Goal: Information Seeking & Learning: Learn about a topic

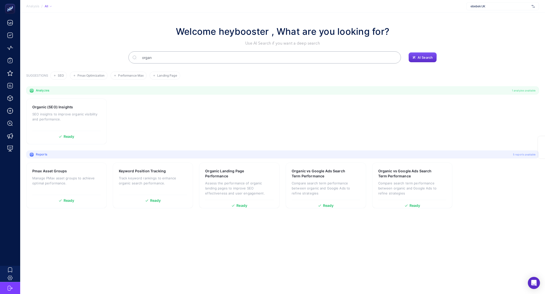
click at [508, 3] on div "ebebek UK" at bounding box center [502, 6] width 73 height 8
type input "hatem"
click at [521, 16] on div "[URL][DOMAIN_NAME]" at bounding box center [502, 17] width 72 height 8
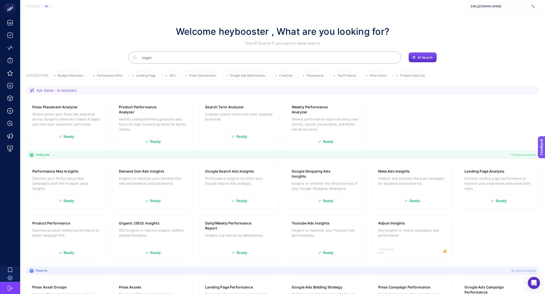
click at [191, 61] on input "organ" at bounding box center [267, 57] width 259 height 14
type input "o"
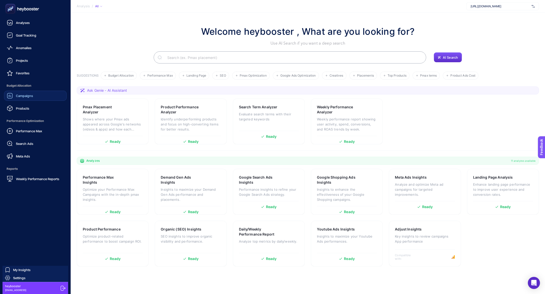
click at [33, 95] on link "Campaigns" at bounding box center [35, 96] width 63 height 10
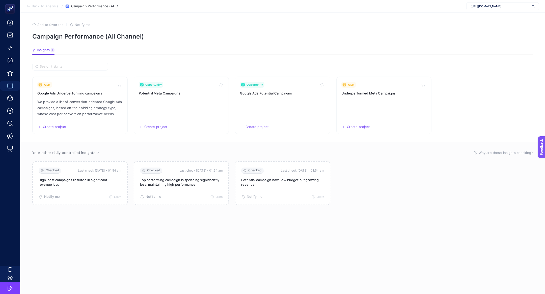
click at [43, 12] on section "Back To Analysis / Campaign Performance (All Channel) https://www.hatemoglu.com/" at bounding box center [282, 6] width 525 height 13
click at [37, 7] on span "Back To Analysis" at bounding box center [45, 6] width 26 height 4
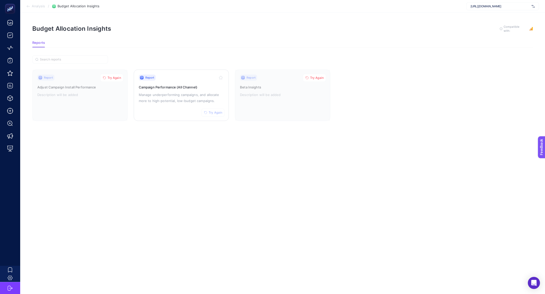
click at [211, 111] on span "Try Again" at bounding box center [216, 113] width 14 height 4
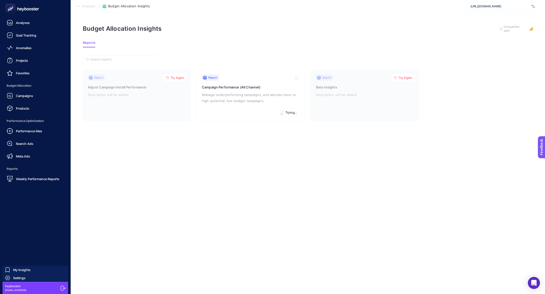
click at [21, 5] on icon at bounding box center [22, 9] width 36 height 10
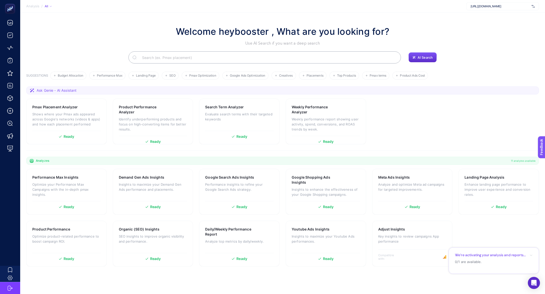
click at [250, 58] on input "Search" at bounding box center [267, 57] width 259 height 14
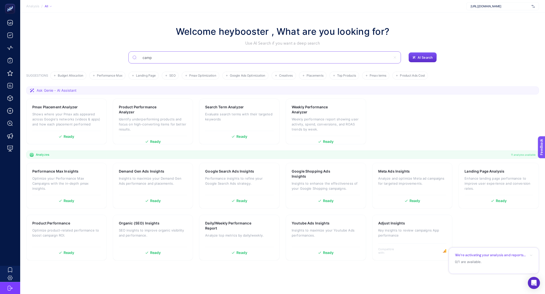
type input "camp"
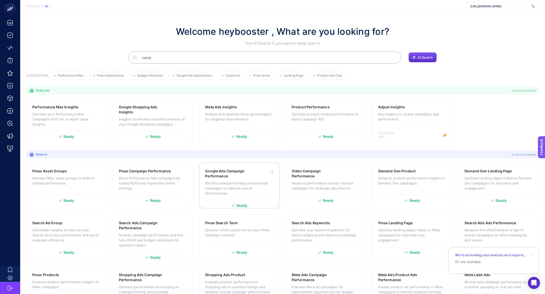
click at [238, 172] on h3 "Google Ads Campaign Performance" at bounding box center [231, 174] width 53 height 10
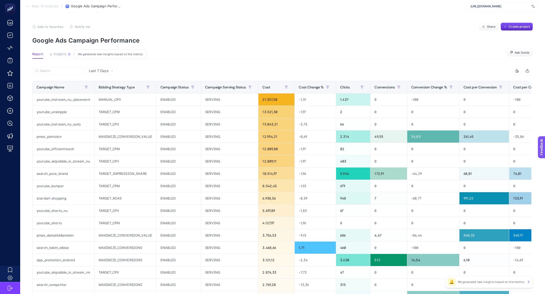
click at [62, 54] on span "Insights" at bounding box center [60, 54] width 13 height 4
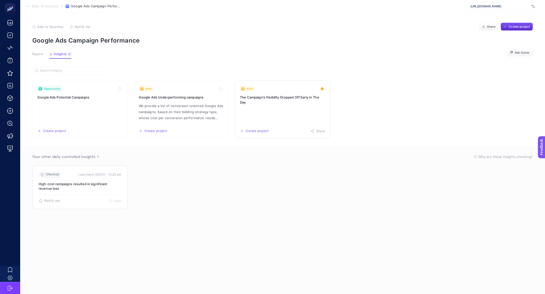
click at [260, 112] on link "Alert The Campaign’s Visibility Dropped Off Early In The Day Create project Sha…" at bounding box center [282, 109] width 95 height 57
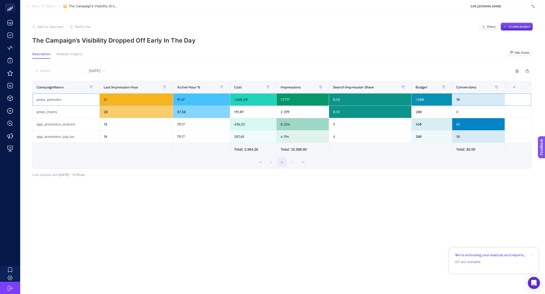
click at [85, 99] on div "pmax_pantolon" at bounding box center [66, 100] width 67 height 12
click at [106, 107] on div "20" at bounding box center [136, 112] width 73 height 12
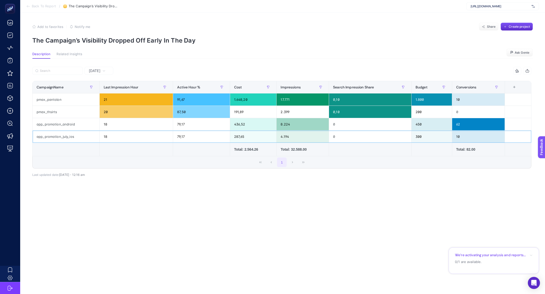
click at [106, 133] on div "18" at bounding box center [136, 137] width 73 height 12
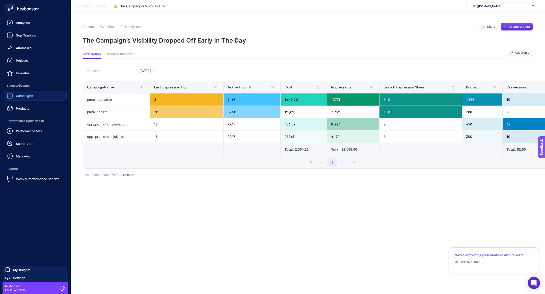
click at [25, 95] on span "Campaigns" at bounding box center [24, 96] width 17 height 4
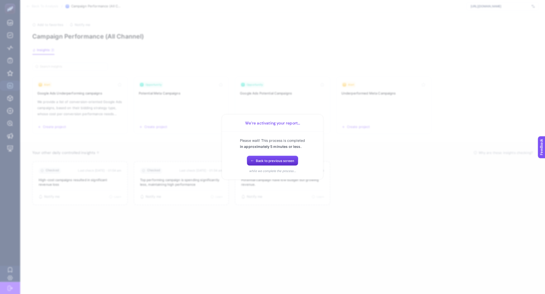
click at [260, 154] on div "Please wait! This process is completed in approximately 5 minutes or less. Back…" at bounding box center [272, 156] width 89 height 36
click at [260, 157] on button "Back to previous screen" at bounding box center [272, 161] width 51 height 10
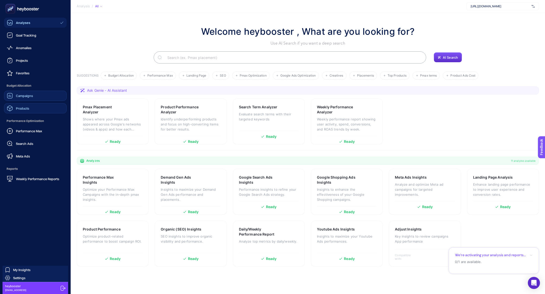
click at [18, 110] on span "Products" at bounding box center [22, 108] width 13 height 4
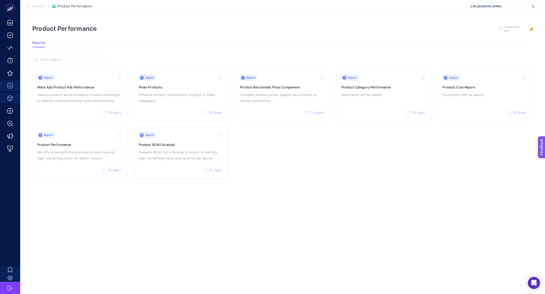
click at [191, 146] on h3 "Product ROAS Analysis" at bounding box center [181, 144] width 85 height 5
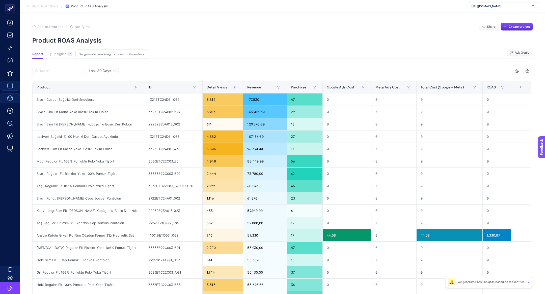
click at [63, 53] on span "Insights" at bounding box center [60, 54] width 13 height 4
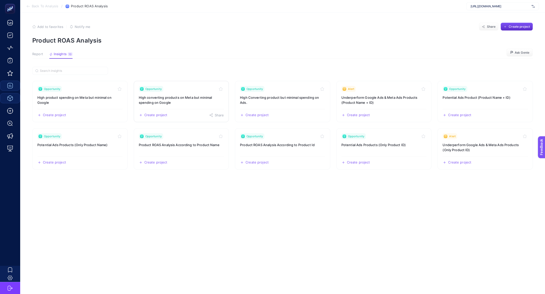
click at [160, 96] on h3 "High converting products on Meta but minimal spending on Google" at bounding box center [181, 100] width 85 height 10
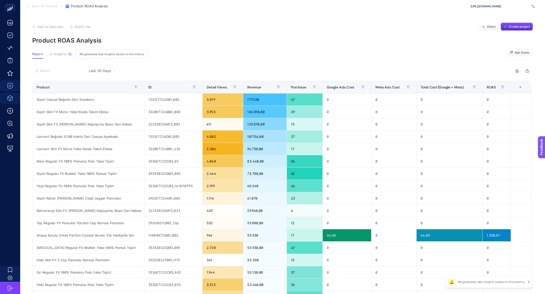
click at [63, 54] on span "Insights" at bounding box center [60, 54] width 13 height 4
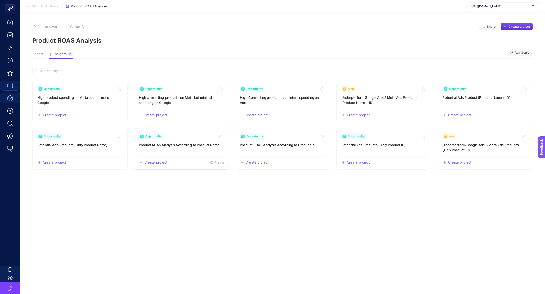
click at [198, 149] on link "Opportunity Product ROAS Analysis According to Product Name Create project Share" at bounding box center [181, 148] width 95 height 41
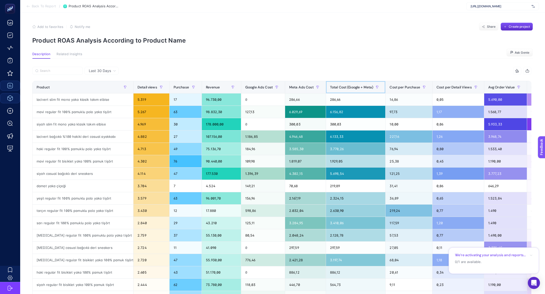
click at [349, 85] on span "Total Cost (Google + Meta)" at bounding box center [351, 87] width 43 height 4
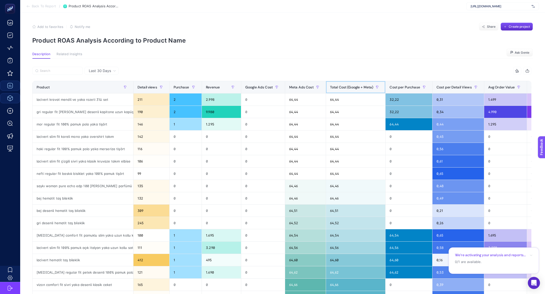
click at [349, 85] on span "Total Cost (Google + Meta)" at bounding box center [351, 87] width 43 height 4
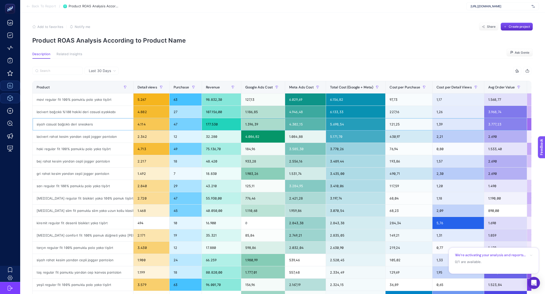
click at [85, 126] on div "siyah casual bağcıklı deri sneakers" at bounding box center [83, 124] width 101 height 12
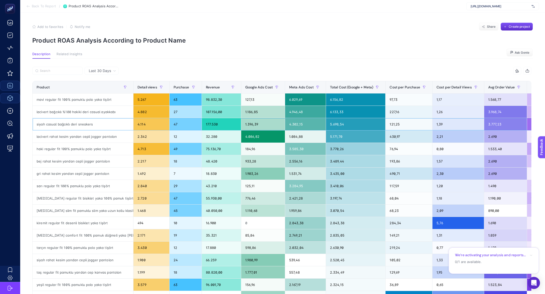
click at [85, 126] on div "siyah casual bağcıklı deri sneakers" at bounding box center [83, 124] width 101 height 12
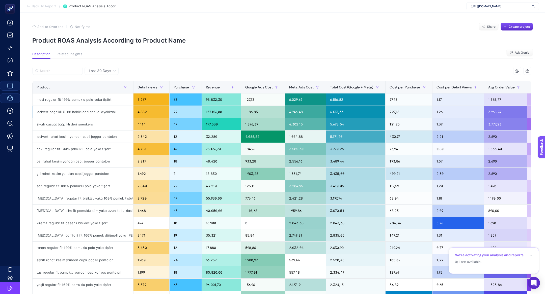
click at [87, 112] on div "lacivert bağcıklı %100 hakiki deri casual ayakkabı" at bounding box center [83, 112] width 101 height 12
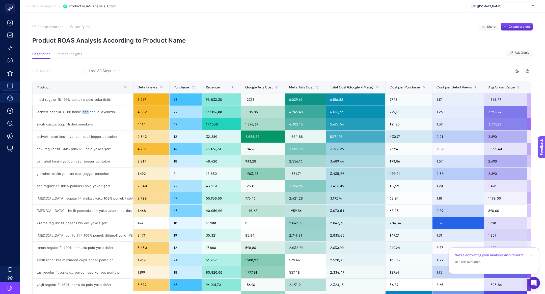
click at [87, 112] on div "lacivert bağcıklı %100 hakiki deri casual ayakkabı" at bounding box center [83, 112] width 101 height 12
click at [90, 129] on div "siyah casual bağcıklı deri sneakers" at bounding box center [83, 124] width 101 height 12
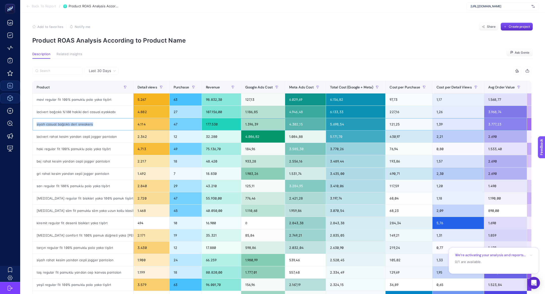
click at [90, 129] on div "siyah casual bağcıklı deri sneakers" at bounding box center [83, 124] width 101 height 12
click at [102, 106] on div "lacivert bağcıklı %100 hakiki deri casual ayakkabı" at bounding box center [83, 112] width 101 height 12
click at [103, 110] on div "lacivert bağcıklı %100 hakiki deri casual ayakkabı" at bounding box center [83, 112] width 101 height 12
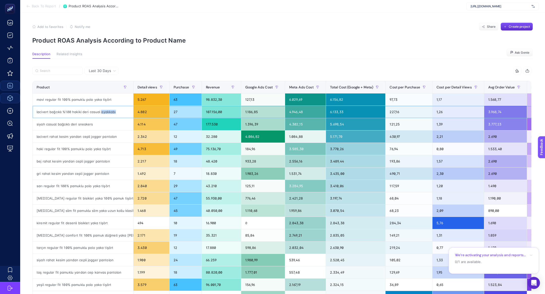
click at [103, 110] on div "lacivert bağcıklı %100 hakiki deri casual ayakkabı" at bounding box center [83, 112] width 101 height 12
copy tr "lacivert bağcıklı %100 hakiki deri casual ayakkabı"
click at [69, 131] on div "lacivert rahat kesim yandan cepli jogger pantolon" at bounding box center [83, 137] width 101 height 12
click at [69, 128] on div "siyah casual bağcıklı deri sneakers" at bounding box center [83, 124] width 101 height 12
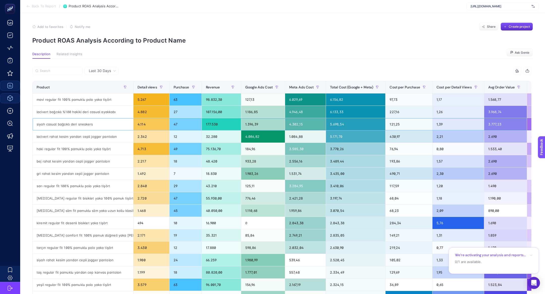
click at [69, 128] on div "siyah casual bağcıklı deri sneakers" at bounding box center [83, 124] width 101 height 12
copy tr "siyah casual bağcıklı deri sneakers"
click at [79, 111] on div "lacivert bağcıklı %100 hakiki deri casual ayakkabı" at bounding box center [83, 112] width 101 height 12
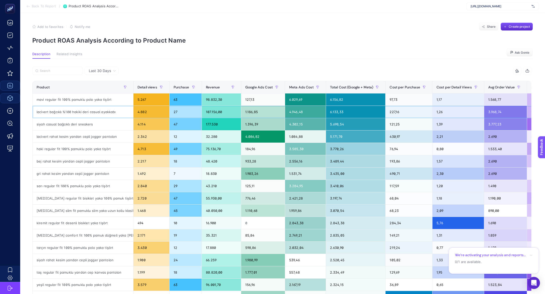
click at [79, 111] on div "lacivert bağcıklı %100 hakiki deri casual ayakkabı" at bounding box center [83, 112] width 101 height 12
copy tr "lacivert bağcıklı %100 hakiki deri casual ayakkabı"
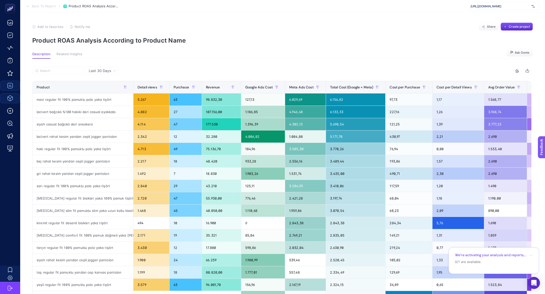
click at [106, 72] on span "Last 30 Days" at bounding box center [100, 70] width 22 height 5
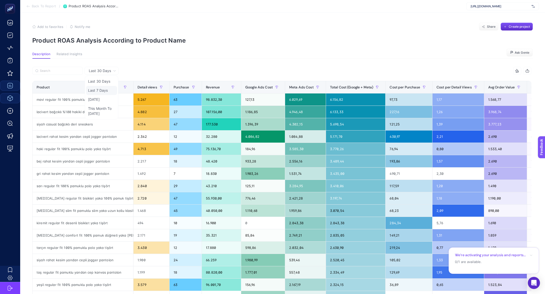
click at [108, 95] on li "Last 7 Days" at bounding box center [101, 99] width 31 height 9
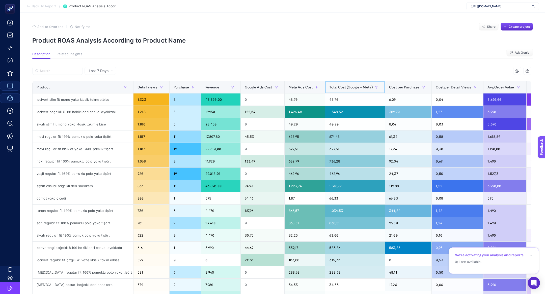
click at [329, 85] on span "Total Cost (Google + Meta)" at bounding box center [350, 87] width 43 height 4
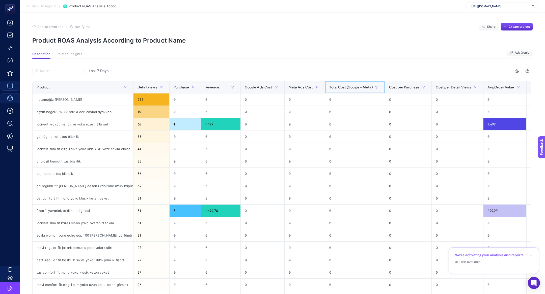
click at [325, 85] on th "Total Cost (Google + Meta)" at bounding box center [355, 87] width 60 height 12
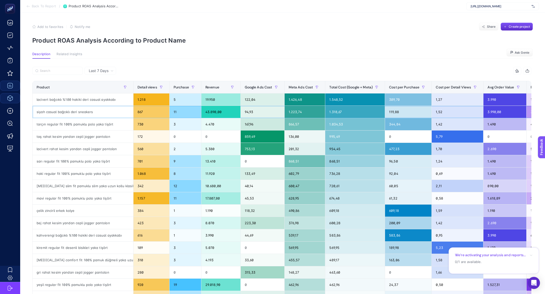
click at [66, 108] on div "siyah casual bağcıklı deri sneakers" at bounding box center [83, 112] width 101 height 12
click at [55, 97] on div "lacivert bağcıklı %100 hakiki deri casual ayakkabı" at bounding box center [83, 100] width 101 height 12
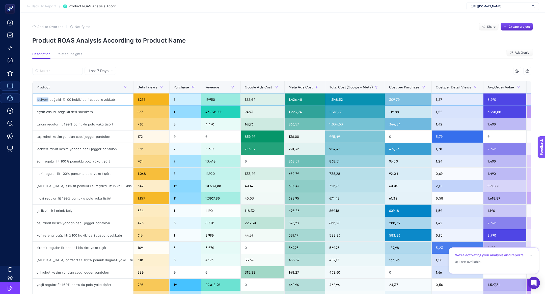
click at [55, 97] on div "lacivert bağcıklı %100 hakiki deri casual ayakkabı" at bounding box center [83, 100] width 101 height 12
click at [72, 112] on div "siyah casual bağcıklı deri sneakers" at bounding box center [83, 112] width 101 height 12
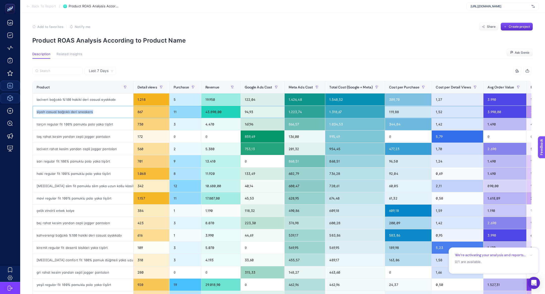
click at [72, 112] on div "siyah casual bağcıklı deri sneakers" at bounding box center [83, 112] width 101 height 12
copy tr "siyah casual bağcıklı deri sneakers"
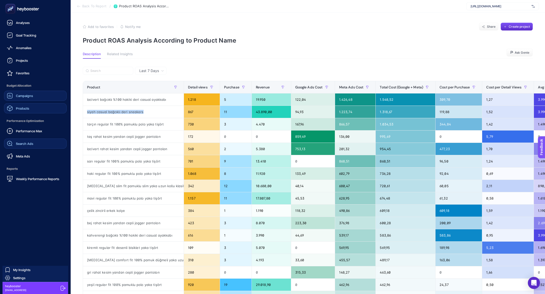
click at [23, 143] on span "Search Ads" at bounding box center [24, 144] width 17 height 4
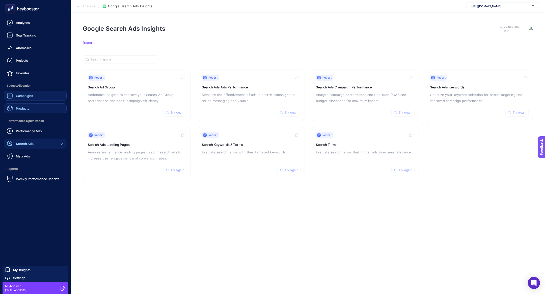
click at [12, 98] on icon at bounding box center [10, 96] width 6 height 6
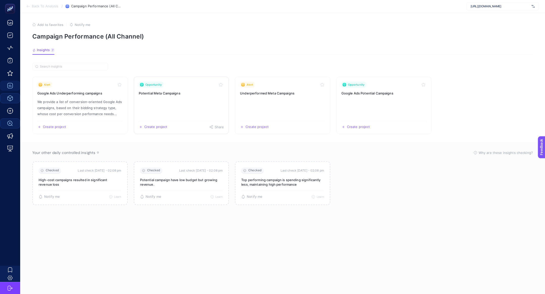
click at [176, 107] on link "Opportunity Potential Meta Campaigns Create project Share" at bounding box center [181, 105] width 95 height 57
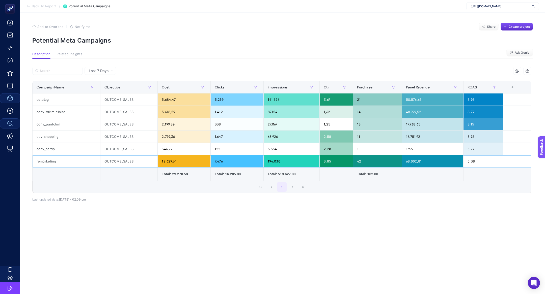
click at [64, 161] on div "remarketing" at bounding box center [67, 161] width 68 height 12
copy tr "remarketing"
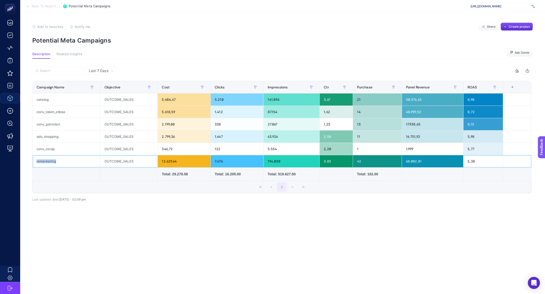
copy tr "remarketing"
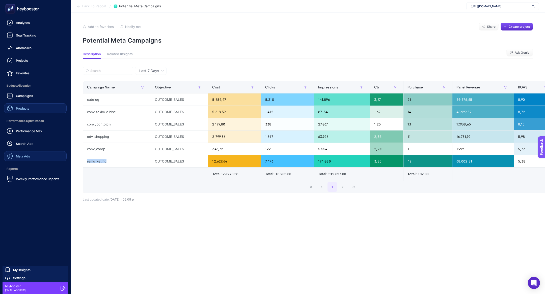
click at [31, 154] on link "Meta Ads" at bounding box center [35, 156] width 63 height 10
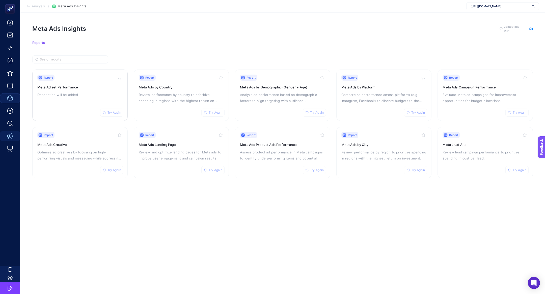
click at [80, 88] on h3 "Meta Ad set Performance" at bounding box center [79, 87] width 85 height 5
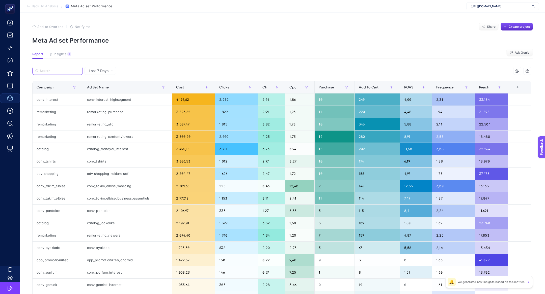
click at [61, 72] on input "Search" at bounding box center [60, 71] width 40 height 4
paste input "remarketing"
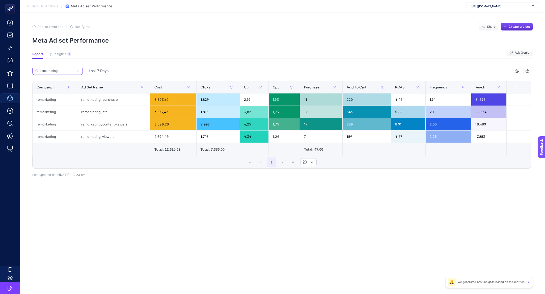
type input "remarketing"
click at [61, 56] on span "Insights" at bounding box center [60, 54] width 13 height 4
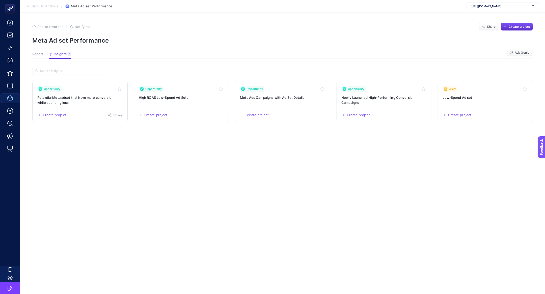
click at [81, 99] on h3 "Potential Meta adset that have more conversion while spending less" at bounding box center [79, 100] width 85 height 10
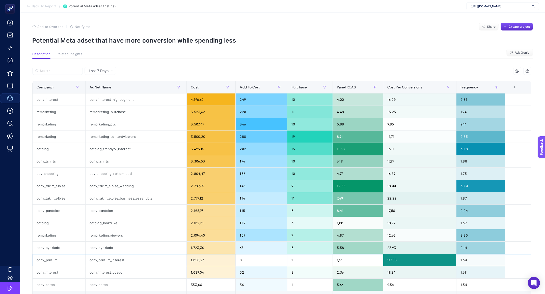
click at [59, 256] on div "conv_parfum" at bounding box center [59, 260] width 53 height 12
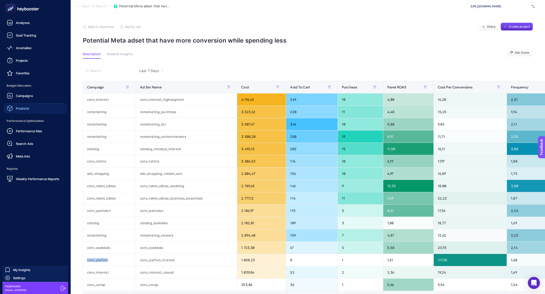
click at [14, 110] on div "Products" at bounding box center [18, 108] width 22 height 6
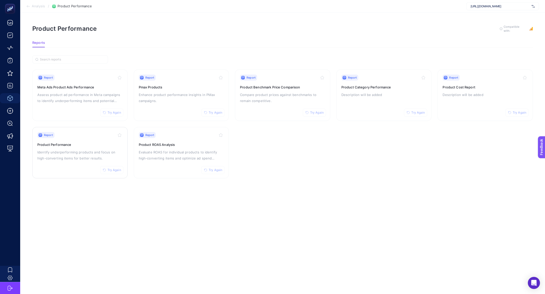
click at [94, 163] on div "Report Try Again Product Performance Identify underperforming products and focu…" at bounding box center [79, 152] width 85 height 41
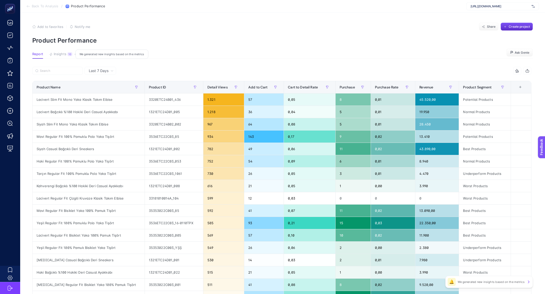
click at [65, 53] on span "Insights" at bounding box center [60, 54] width 13 height 4
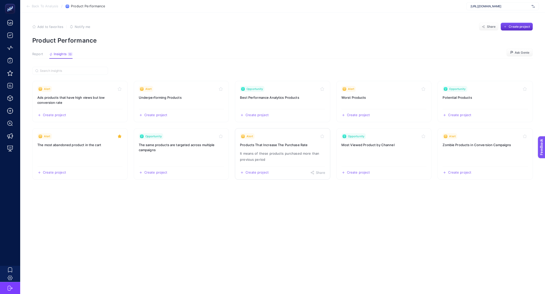
click at [277, 153] on p "It means of these products purchased more than previous period" at bounding box center [282, 157] width 85 height 12
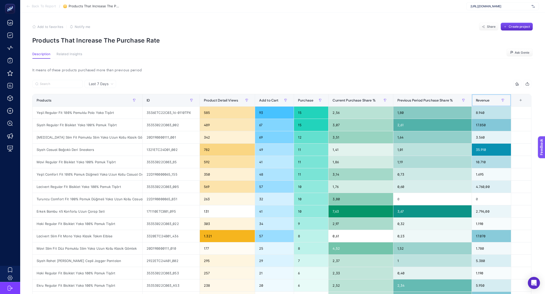
click at [478, 99] on span "Revenue" at bounding box center [483, 100] width 14 height 4
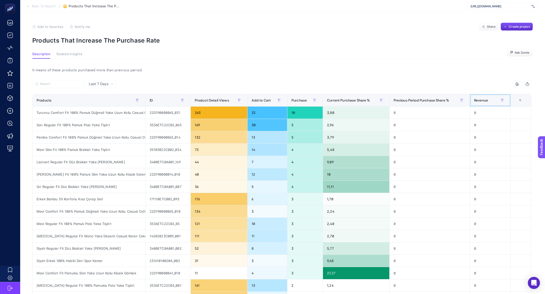
click at [478, 99] on span "Revenue" at bounding box center [481, 100] width 14 height 4
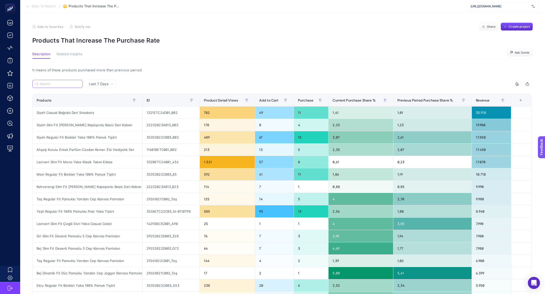
click at [62, 84] on input "Search" at bounding box center [60, 84] width 40 height 4
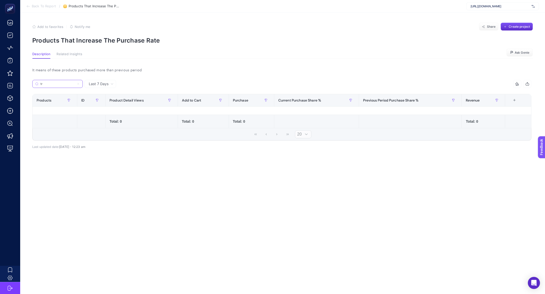
type input "t"
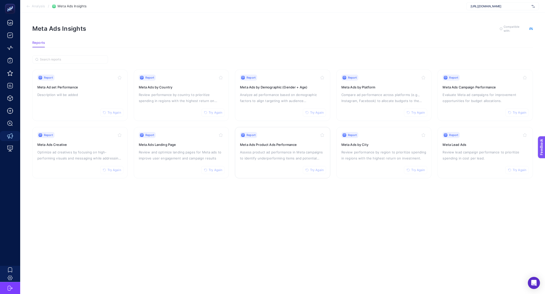
click at [258, 167] on div "Report Try Again Meta Ads Product Ads Performance Assess product ad performance…" at bounding box center [282, 152] width 85 height 41
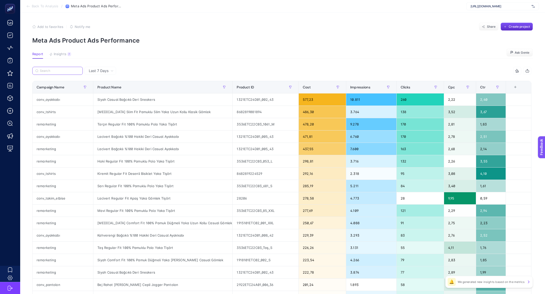
click at [57, 72] on input "Search" at bounding box center [60, 71] width 40 height 4
paste input "siyah casual bağcıklı deri sneakers"
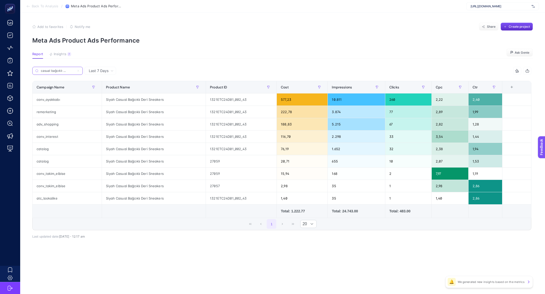
scroll to position [0, 8]
type input "siyah casual bağcıklı deri sne"
click at [78, 69] on label "siyah casual bağcıklı deri sne" at bounding box center [57, 71] width 50 height 8
click at [75, 69] on input "siyah casual bağcıklı deri sne" at bounding box center [57, 71] width 34 height 4
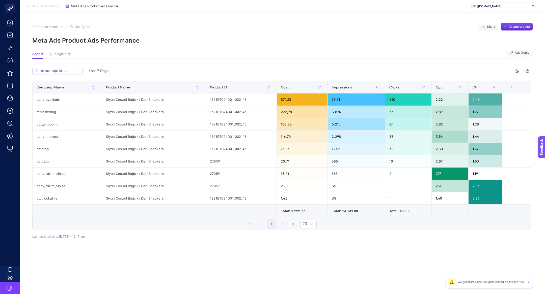
scroll to position [0, 8]
click at [76, 70] on label "siyah casual bağcıklı deri sne" at bounding box center [57, 71] width 50 height 8
click at [75, 70] on input "siyah casual bağcıklı deri sne" at bounding box center [57, 71] width 34 height 4
click at [78, 71] on icon at bounding box center [78, 70] width 3 height 3
click at [75, 71] on input "siyah casual bağcıklı deri sne" at bounding box center [57, 71] width 34 height 4
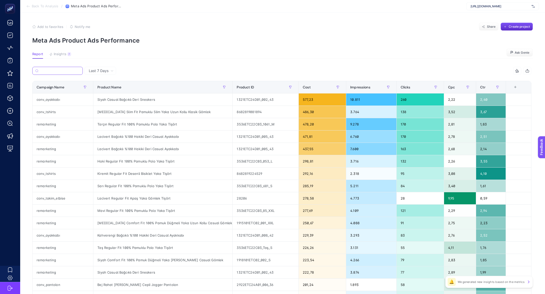
scroll to position [0, 0]
paste input "lacivert bağcıklı %100 hakiki deri casual ayakkabı"
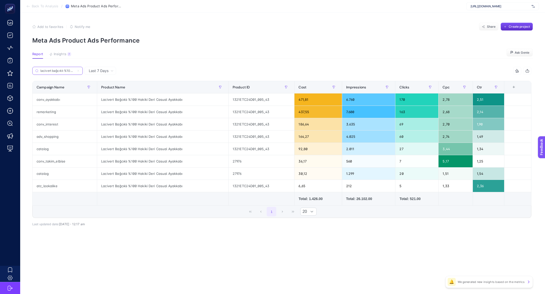
scroll to position [0, 37]
type input "lacivert bağcıklı %100 hakiki deri casual ayakkabı"
click at [78, 72] on icon at bounding box center [78, 70] width 3 height 3
click at [75, 72] on input "lacivert bağcıklı %100 hakiki deri casual ayakkabı" at bounding box center [57, 71] width 34 height 4
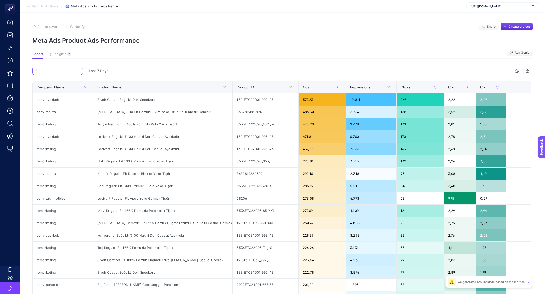
paste input "siyah casual bağcıklı deri sneakers"
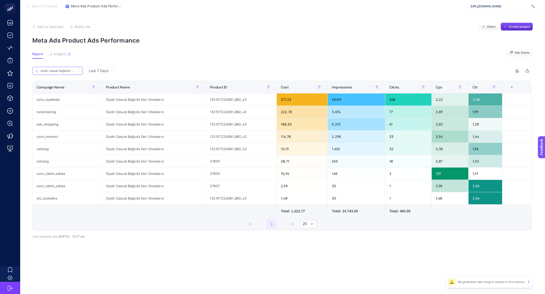
scroll to position [0, 16]
type input "siyah casual bağcıklı deri sneakers"
click at [227, 98] on div "1321ETC24D01_002_43" at bounding box center [241, 100] width 71 height 12
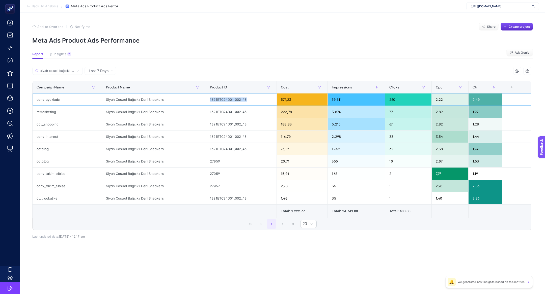
click at [227, 98] on div "1321ETC24D01_002_43" at bounding box center [241, 100] width 71 height 12
copy tr "1321ETC24D01_002_43"
click at [58, 55] on span "Insights" at bounding box center [60, 54] width 13 height 4
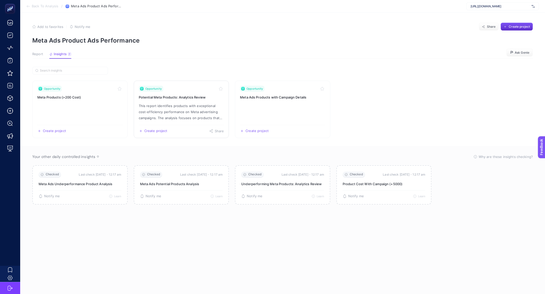
click at [180, 106] on p "This report identifies products with exceptional cost-efficiency performance on…" at bounding box center [181, 112] width 85 height 18
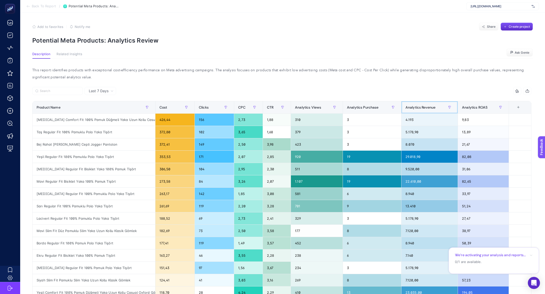
click at [422, 108] on span "Analytics Revenue" at bounding box center [420, 107] width 30 height 4
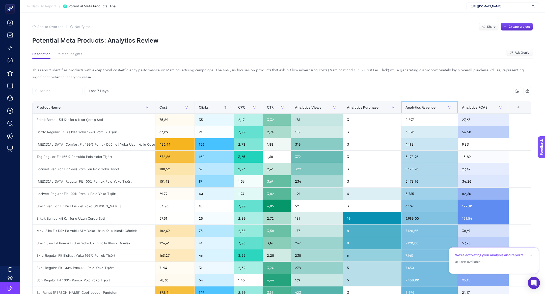
click at [422, 108] on span "Analytics Revenue" at bounding box center [420, 107] width 30 height 4
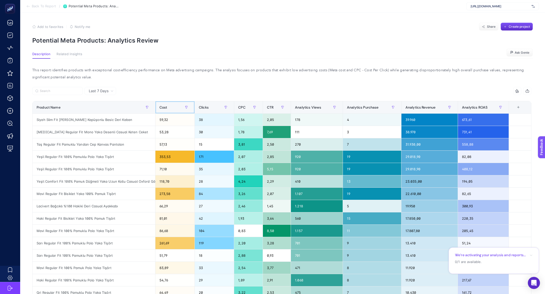
click at [162, 109] on span "Cost" at bounding box center [163, 107] width 8 height 4
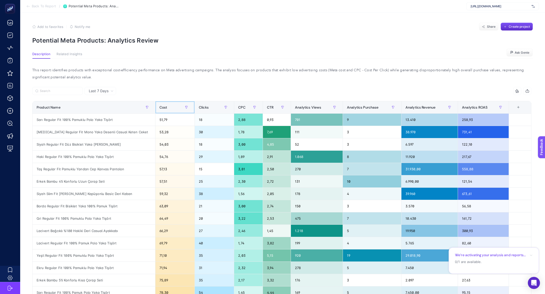
click at [162, 109] on span "Cost" at bounding box center [163, 107] width 8 height 4
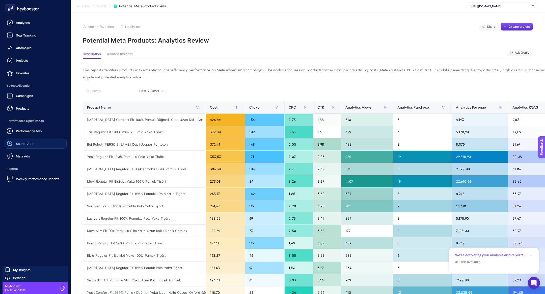
click at [26, 146] on div "Search Ads" at bounding box center [20, 144] width 26 height 6
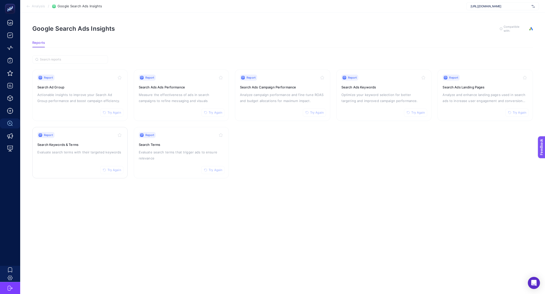
click at [98, 150] on p "Evaluate search terms with their targeted keywords" at bounding box center [79, 152] width 85 height 6
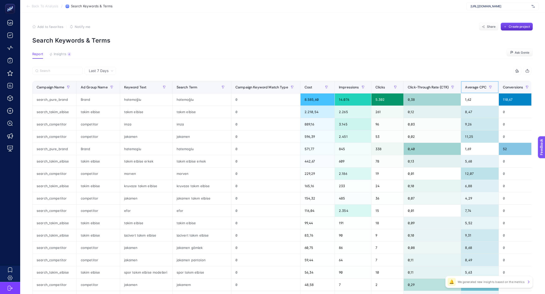
click at [467, 89] on span "Average CPC" at bounding box center [475, 87] width 21 height 4
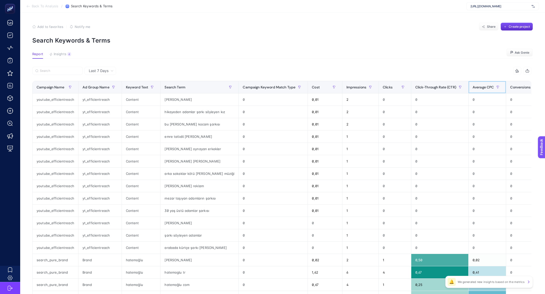
click at [472, 89] on span "Average CPC" at bounding box center [482, 87] width 21 height 4
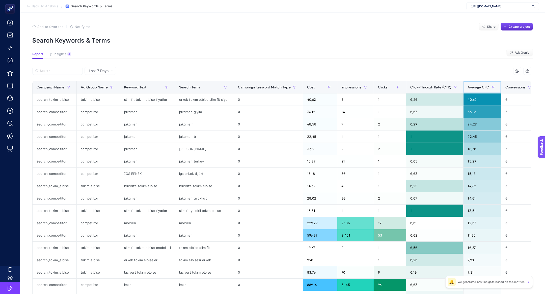
click at [470, 89] on span "Average CPC" at bounding box center [477, 87] width 21 height 4
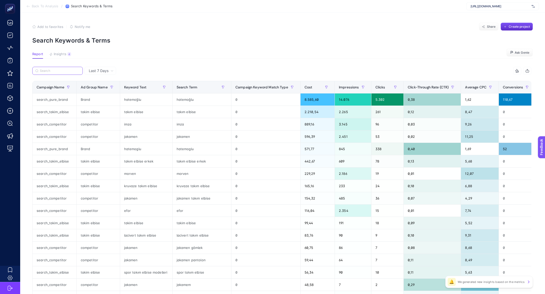
click at [51, 72] on input "Search" at bounding box center [60, 71] width 40 height 4
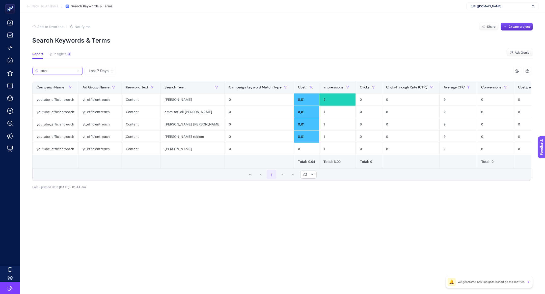
type input "emre"
click at [172, 111] on div "emre tatlıdil velet bey" at bounding box center [192, 112] width 64 height 12
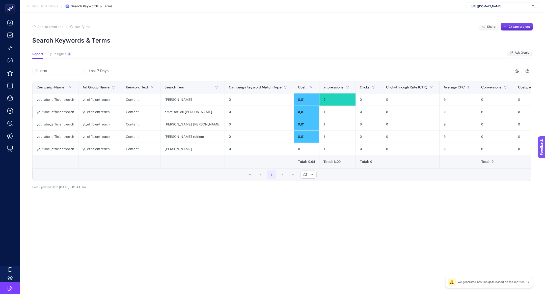
click at [172, 111] on div "emre tatlıdil velet bey" at bounding box center [192, 112] width 64 height 12
click at [60, 202] on div "Last 7 Days emre 10 items selected Campaign Name Ad Group Name Keyword Text Sea…" at bounding box center [281, 139] width 507 height 144
click at [196, 148] on div "elimi bırakma cemre baysel emre bey" at bounding box center [192, 149] width 64 height 12
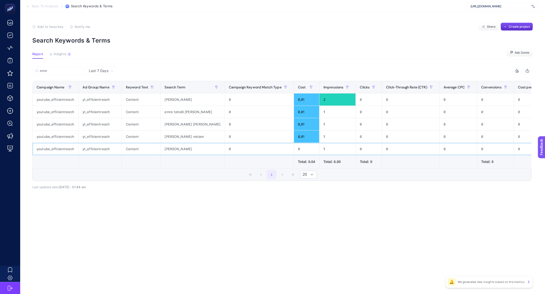
click at [196, 148] on div "elimi bırakma cemre baysel emre bey" at bounding box center [192, 149] width 64 height 12
click at [178, 250] on article "Add to favorites false Notify me Share Create project Search Keywords & Terms R…" at bounding box center [282, 154] width 525 height 282
click at [67, 73] on label "emre" at bounding box center [57, 71] width 50 height 8
click at [67, 73] on input "emre" at bounding box center [60, 71] width 40 height 4
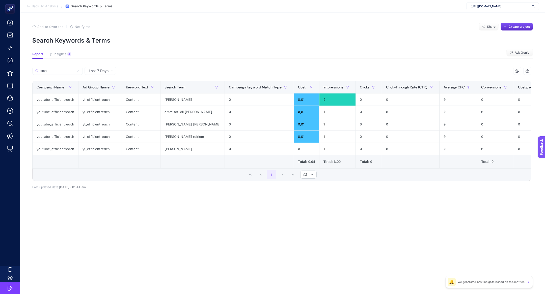
click at [173, 240] on article "Add to favorites false Notify me Share Create project Search Keywords & Terms R…" at bounding box center [282, 154] width 525 height 282
click at [55, 49] on article "Add to favorites false Notify me Share Create project Search Keywords & Terms R…" at bounding box center [282, 154] width 525 height 282
click at [56, 51] on article "Add to favorites false Notify me Share Create project Search Keywords & Terms R…" at bounding box center [282, 154] width 525 height 282
click at [453, 89] on span "Average CPC" at bounding box center [453, 87] width 21 height 4
click at [69, 74] on label "emre" at bounding box center [57, 71] width 50 height 8
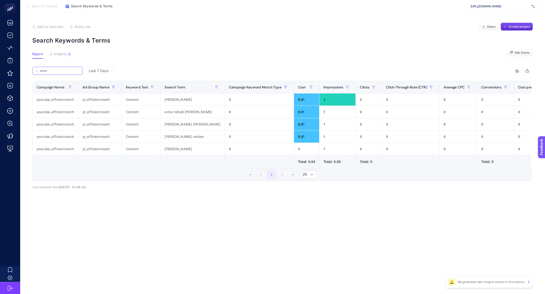
click at [69, 73] on input "emre" at bounding box center [60, 71] width 40 height 4
click at [77, 72] on label "emre" at bounding box center [57, 71] width 50 height 8
click at [75, 72] on input "emre" at bounding box center [57, 71] width 34 height 4
click at [78, 72] on icon at bounding box center [78, 70] width 3 height 3
click at [75, 72] on input "emre" at bounding box center [57, 71] width 34 height 4
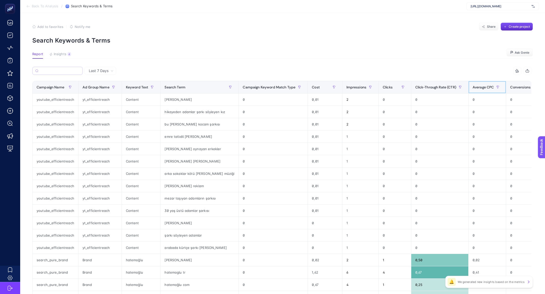
click at [474, 91] on div "Average CPC" at bounding box center [487, 87] width 30 height 8
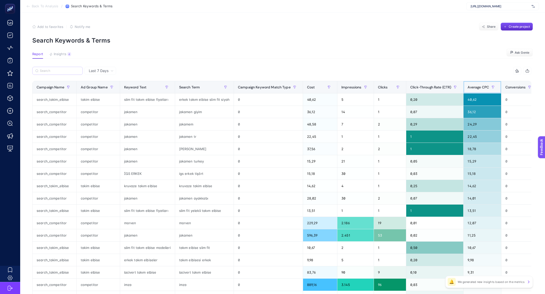
click at [474, 91] on div "Average CPC" at bounding box center [482, 87] width 30 height 8
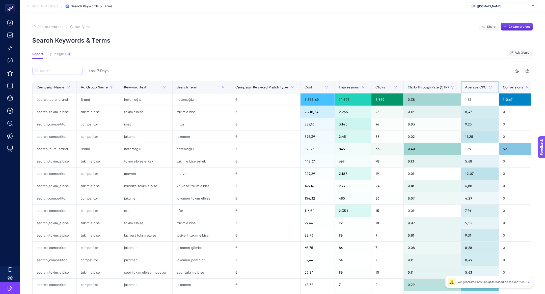
click at [474, 91] on div "Average CPC" at bounding box center [480, 87] width 30 height 8
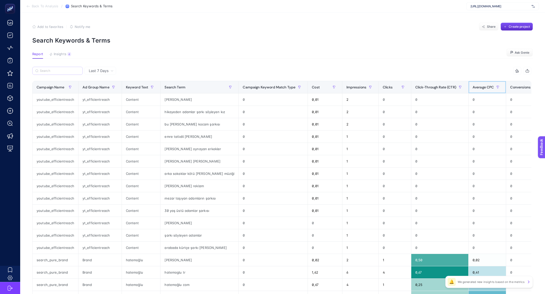
click at [474, 91] on div "Average CPC" at bounding box center [487, 87] width 30 height 8
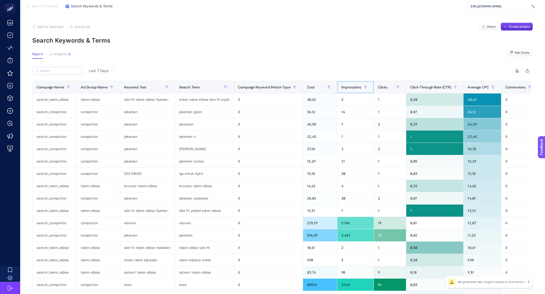
click at [350, 84] on div "Impressions" at bounding box center [355, 87] width 28 height 8
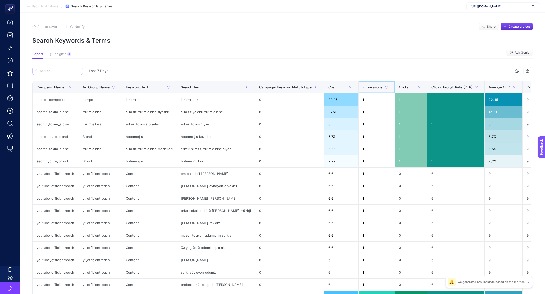
click at [362, 84] on div "Impressions" at bounding box center [376, 87] width 28 height 8
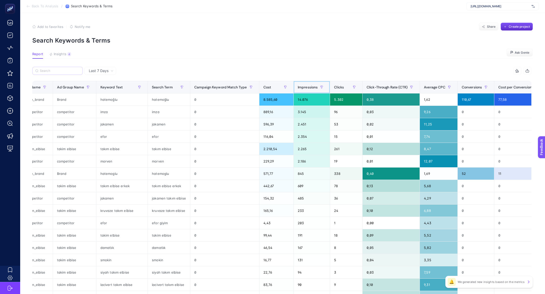
scroll to position [0, 42]
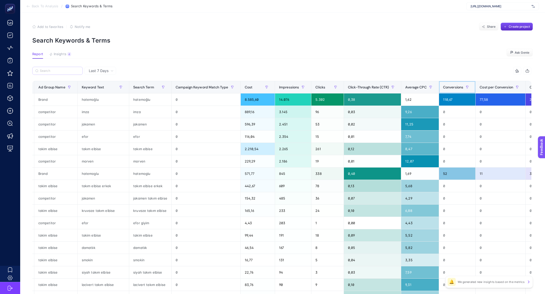
click at [454, 86] on span "Conversions" at bounding box center [453, 87] width 20 height 4
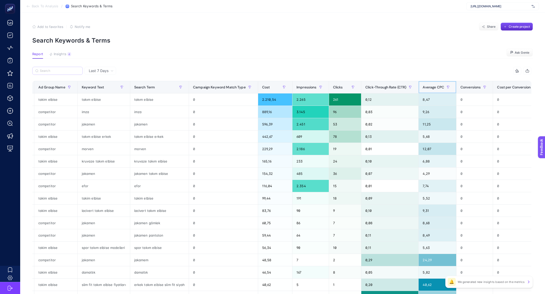
click at [454, 86] on span at bounding box center [455, 87] width 2 height 12
click at [472, 85] on span "Conversions" at bounding box center [470, 87] width 20 height 4
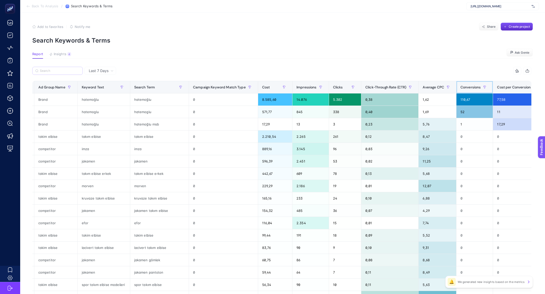
scroll to position [0, 0]
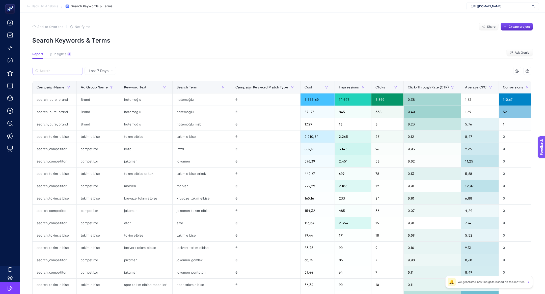
click at [73, 56] on section "Report Insights 4 We generated new insights based on the metrics Ask Genie" at bounding box center [282, 55] width 500 height 7
click at [70, 56] on button "Insights 4 We generated new insights based on the metrics" at bounding box center [60, 55] width 22 height 7
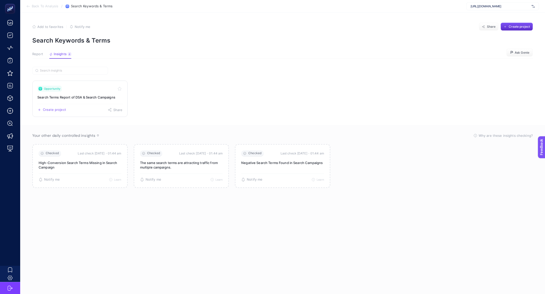
click at [74, 97] on h3 "Search Terms Report of DSA & Search Campaigns" at bounding box center [79, 97] width 85 height 5
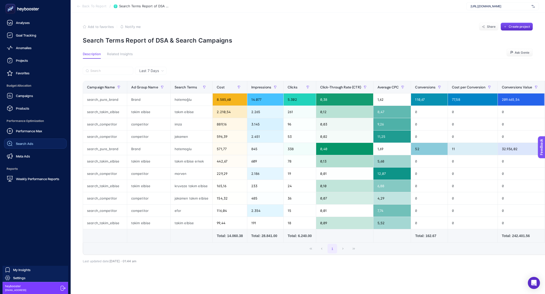
click at [30, 145] on span "Search Ads" at bounding box center [24, 144] width 17 height 4
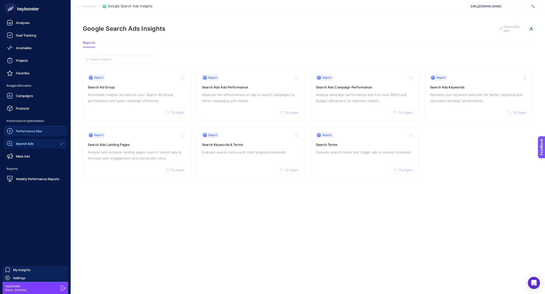
click at [41, 130] on span "Performance Max" at bounding box center [29, 131] width 26 height 4
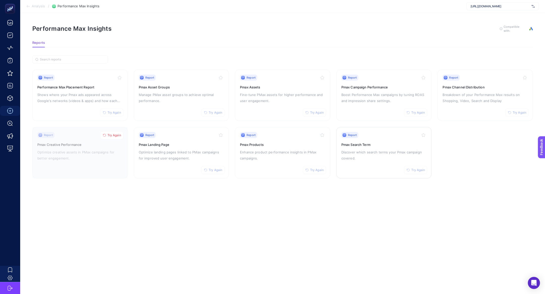
click at [394, 157] on p "Discover which search terms your Pmax campaign covered." at bounding box center [383, 155] width 85 height 12
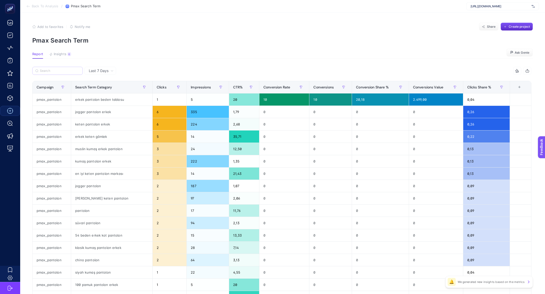
click at [63, 68] on label at bounding box center [57, 71] width 50 height 8
click at [63, 69] on input "Search" at bounding box center [60, 71] width 40 height 4
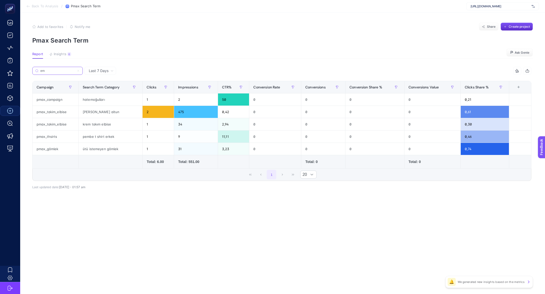
type input "e"
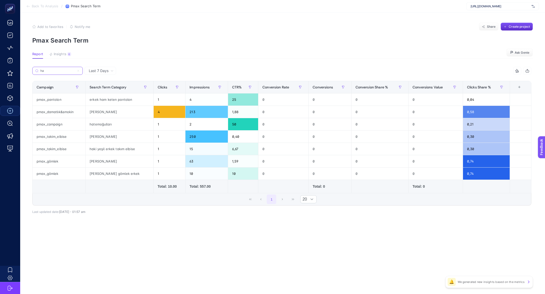
type input "h"
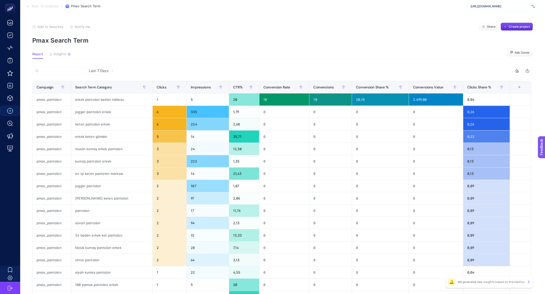
click at [58, 51] on article "Add to favorites false Notify me Share Create project Pmax Search Term Report I…" at bounding box center [282, 210] width 525 height 394
click at [61, 55] on span "Insights" at bounding box center [60, 54] width 13 height 4
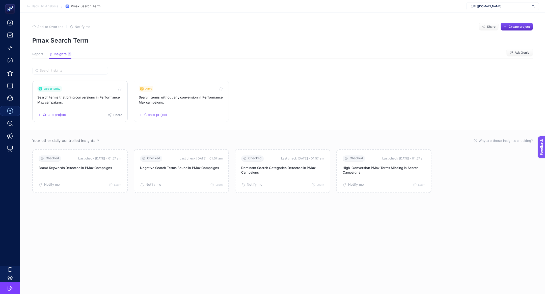
click at [83, 104] on h3 "Search terms that bring conversions in Performance Max campaigns." at bounding box center [79, 100] width 85 height 10
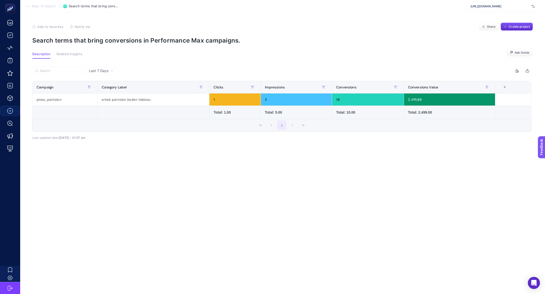
click at [40, 5] on span "Back To Report" at bounding box center [44, 6] width 24 height 4
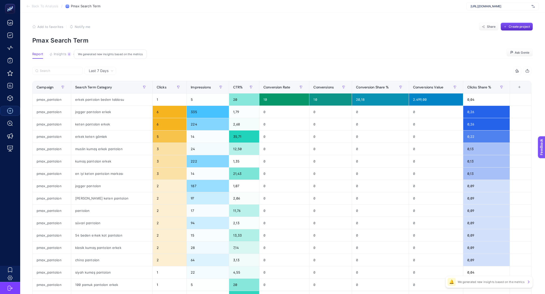
click at [67, 54] on div "6" at bounding box center [69, 54] width 4 height 4
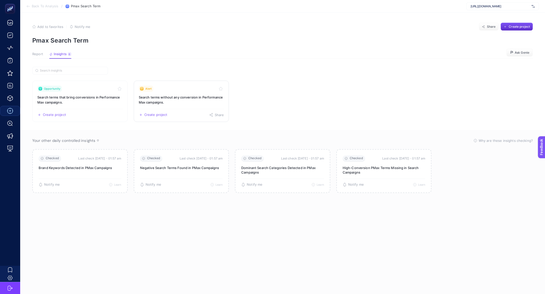
click at [159, 101] on h3 "Search terms without any conversion in Performance Max campaigns." at bounding box center [181, 100] width 85 height 10
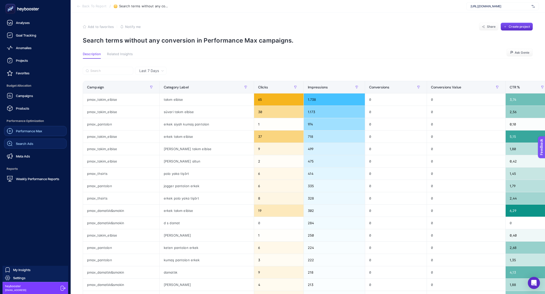
click at [23, 144] on span "Search Ads" at bounding box center [24, 144] width 17 height 4
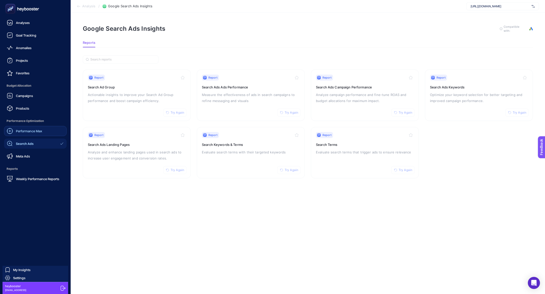
click at [23, 136] on link "Performance Max" at bounding box center [35, 131] width 63 height 10
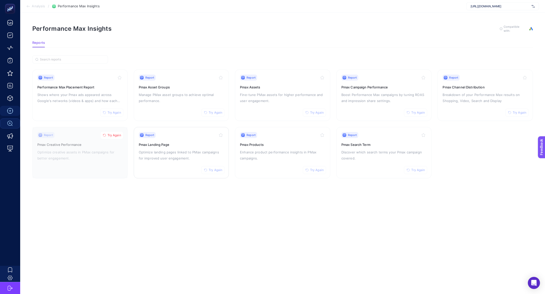
click at [190, 166] on div "Report Try Again Pmax Landing Page Optimize landing pages linked to PMax campai…" at bounding box center [181, 152] width 85 height 41
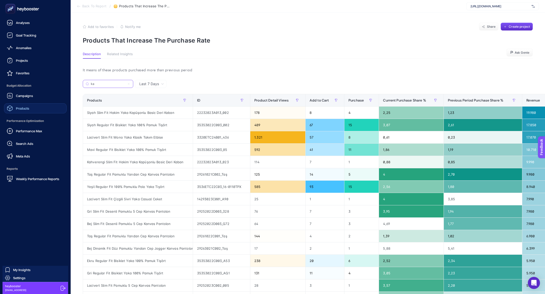
type input "ka"
click at [31, 107] on link "Products" at bounding box center [35, 108] width 63 height 10
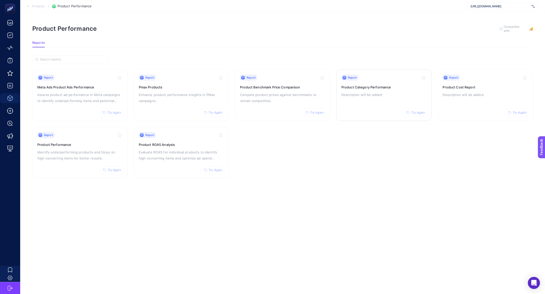
click at [375, 106] on div "Report Try Again Product Category Performance Description will be added" at bounding box center [383, 95] width 85 height 41
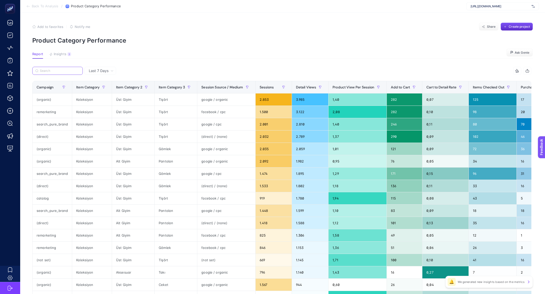
click at [53, 73] on label at bounding box center [57, 71] width 50 height 8
click at [53, 73] on input "Search" at bounding box center [60, 71] width 40 height 4
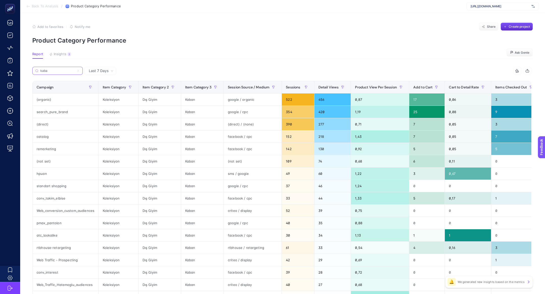
type input "kaba"
click at [78, 71] on icon at bounding box center [78, 70] width 3 height 3
click at [75, 71] on input "kaba" at bounding box center [57, 71] width 34 height 4
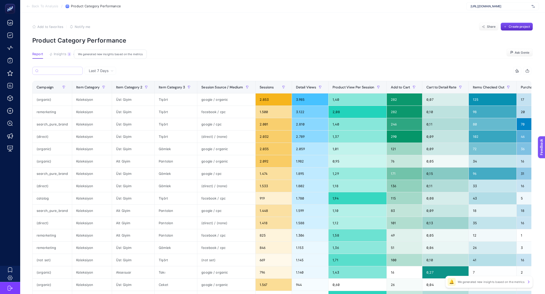
click at [61, 55] on span "Insights" at bounding box center [60, 54] width 13 height 4
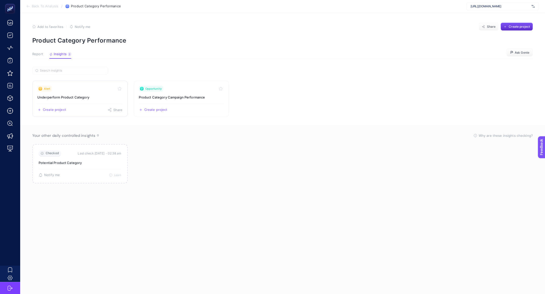
click at [60, 95] on h3 "Underperform Product Category" at bounding box center [79, 97] width 85 height 5
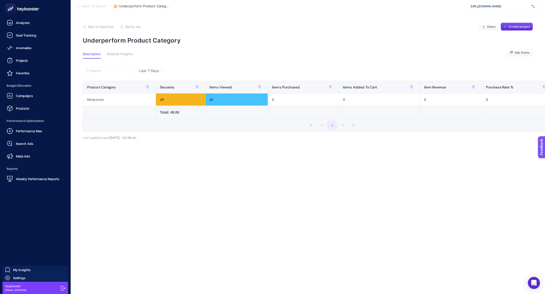
click at [20, 103] on div "Campaigns Products" at bounding box center [35, 102] width 63 height 23
click at [27, 119] on span "Performance Optimization" at bounding box center [35, 121] width 63 height 10
click at [27, 115] on ul "Analyses Goal Tracking Anomalies Projects Favorites Budget Allocation Campaigns…" at bounding box center [35, 101] width 63 height 166
click at [27, 112] on link "Products" at bounding box center [35, 108] width 63 height 10
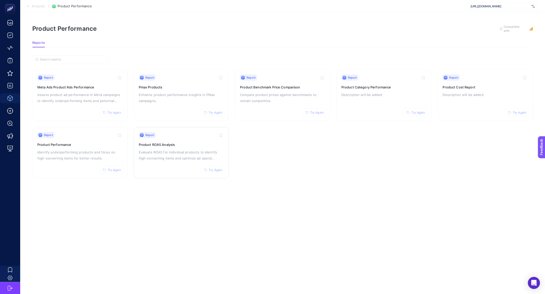
click at [152, 157] on p "Evaluate ROAS for individual products to identify high-converting items and opt…" at bounding box center [181, 155] width 85 height 12
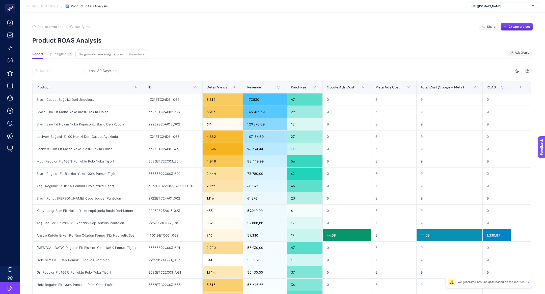
click at [57, 55] on span "Insights" at bounding box center [60, 54] width 13 height 4
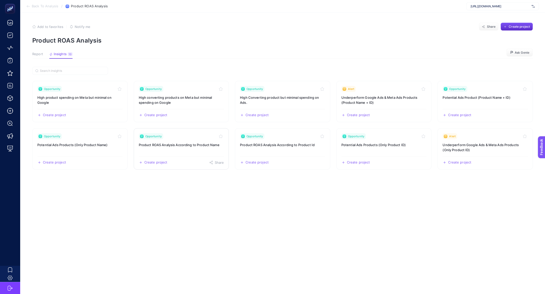
click at [197, 162] on div "Create project Share" at bounding box center [181, 161] width 85 height 8
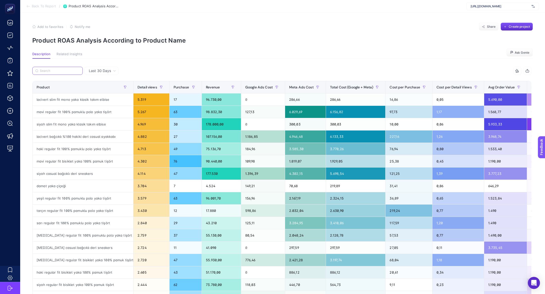
click at [65, 71] on input "Search" at bounding box center [60, 71] width 40 height 4
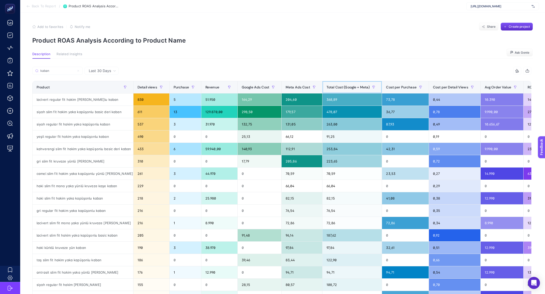
click at [337, 89] on span "Total Cost (Google + Meta)" at bounding box center [347, 87] width 43 height 4
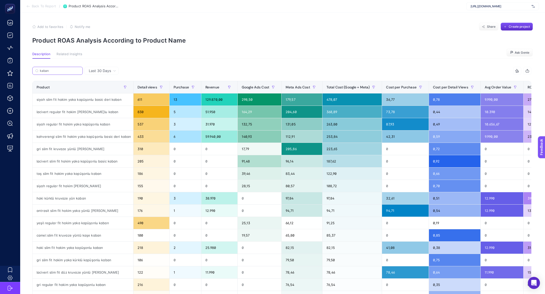
click at [51, 72] on input "kaban" at bounding box center [60, 71] width 40 height 4
click at [51, 72] on input "kaban" at bounding box center [57, 71] width 34 height 4
paste input "Trençkot"
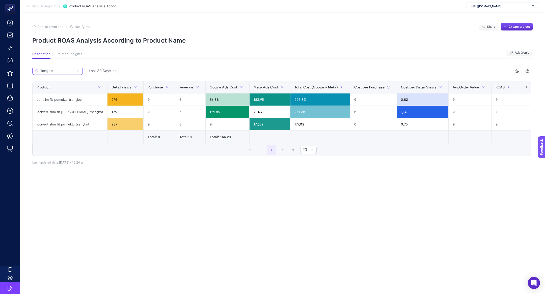
type input "Trençkot"
click at [79, 72] on icon at bounding box center [78, 70] width 3 height 3
click at [75, 72] on input "Trençkot" at bounding box center [57, 71] width 34 height 4
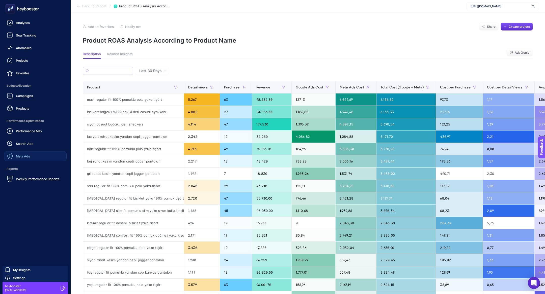
click at [30, 155] on span "Meta Ads" at bounding box center [23, 156] width 14 height 4
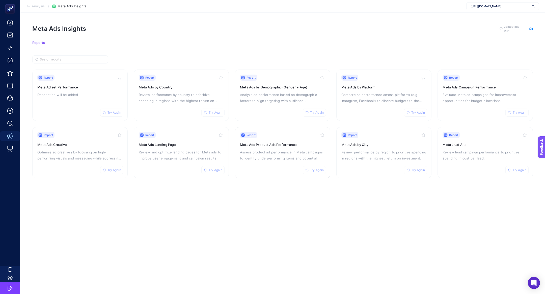
click at [303, 167] on button "Try Again" at bounding box center [314, 170] width 23 height 8
click at [262, 158] on p "Assess product ad performance in Meta campaigns to identify underperforming ite…" at bounding box center [282, 155] width 85 height 12
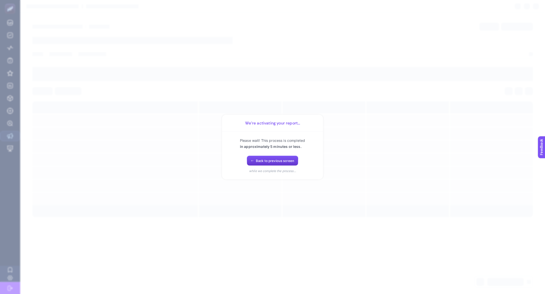
click at [253, 157] on button "Back to previous screen" at bounding box center [272, 161] width 51 height 10
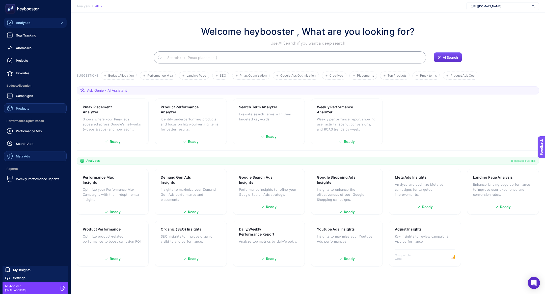
click at [18, 108] on span "Products" at bounding box center [22, 108] width 13 height 4
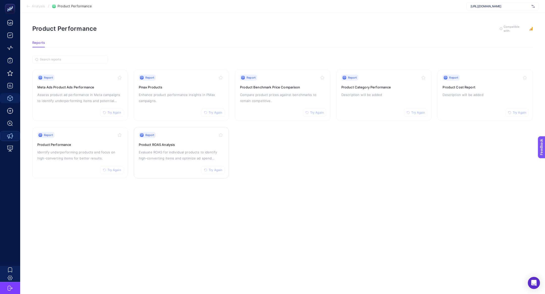
click at [180, 157] on p "Evaluate ROAS for individual products to identify high-converting items and opt…" at bounding box center [181, 155] width 85 height 12
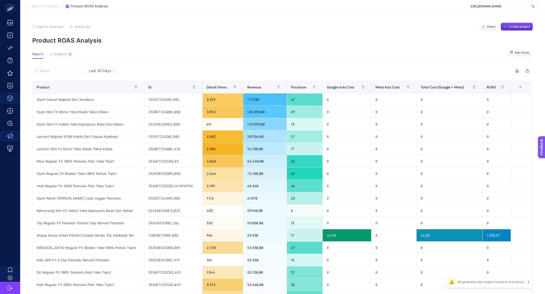
click at [68, 50] on article "Add to favorites false Notify me Share Create project Product ROAS Analysis Rep…" at bounding box center [282, 210] width 525 height 394
click at [68, 51] on article "Add to favorites false Notify me Share Create project Product ROAS Analysis Rep…" at bounding box center [282, 210] width 525 height 394
click at [68, 52] on div "10" at bounding box center [69, 54] width 5 height 4
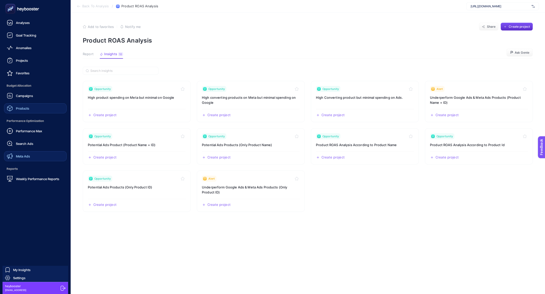
click at [35, 154] on link "Meta Ads" at bounding box center [35, 156] width 63 height 10
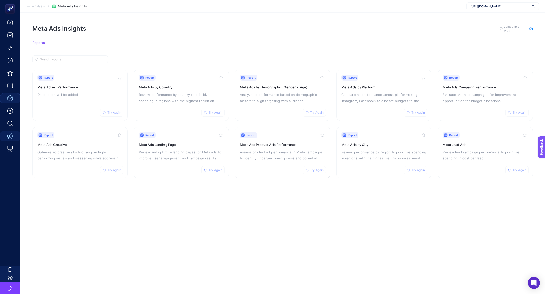
click at [269, 155] on p "Assess product ad performance in Meta campaigns to identify underperforming ite…" at bounding box center [282, 155] width 85 height 12
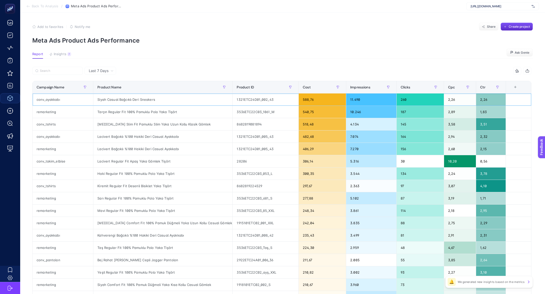
click at [145, 100] on div "Siyah Casual Bağcıklı Deri Sneakers" at bounding box center [162, 100] width 139 height 12
click at [111, 103] on div "Siyah Casual Bağcıklı Deri Sneakers" at bounding box center [162, 100] width 139 height 12
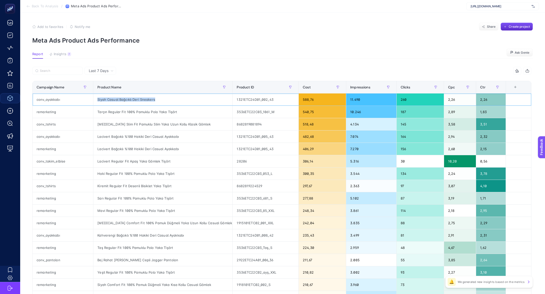
copy tr "Siyah Casual Bağcıklı Deri Sneakers"
click at [53, 70] on input "Search" at bounding box center [60, 71] width 40 height 4
paste input "Siyah Casual Bağcıklı Deri Sneakers"
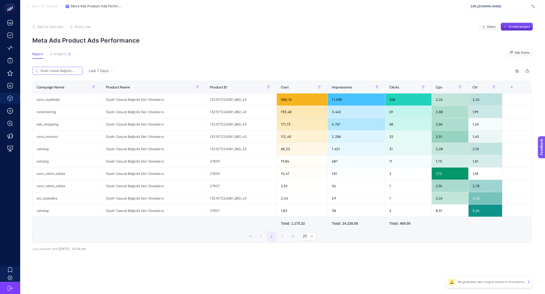
scroll to position [0, 17]
type input "Siyah Casual Bağcıklı Deri Sneakers"
click at [77, 70] on icon at bounding box center [78, 70] width 3 height 3
click at [75, 70] on input "Siyah Casual Bağcıklı Deri Sneakers" at bounding box center [57, 71] width 34 height 4
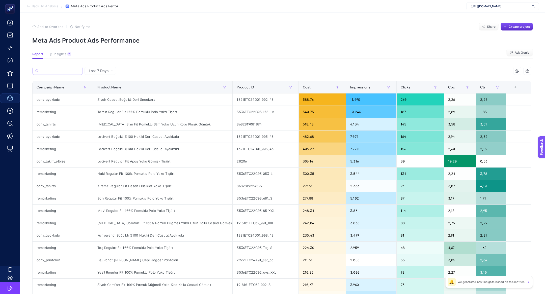
click at [67, 73] on label at bounding box center [57, 71] width 50 height 8
click at [67, 73] on input "Search" at bounding box center [59, 71] width 39 height 4
paste input "lacivert bağcıklı %100 hakiki deri casual ayakkabı"
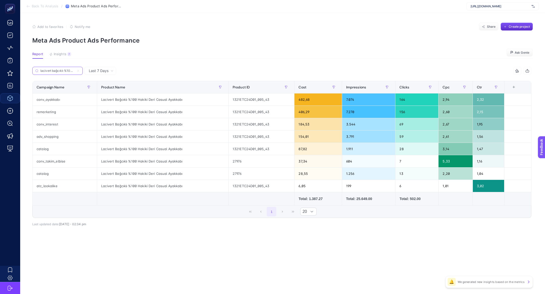
scroll to position [0, 37]
type input "lacivert bağcıklı %100 hakiki deri casual ayakkabı"
click at [51, 101] on div "conv_ayakkabı" at bounding box center [65, 100] width 64 height 12
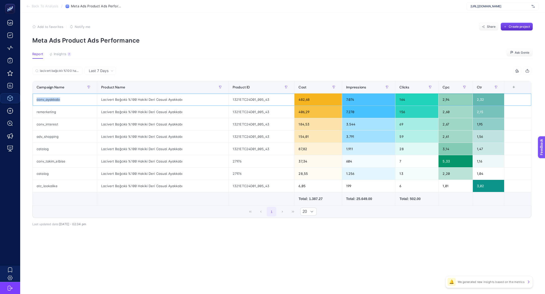
click at [51, 101] on div "conv_ayakkabı" at bounding box center [65, 100] width 64 height 12
click at [59, 54] on span "Insights" at bounding box center [60, 54] width 13 height 4
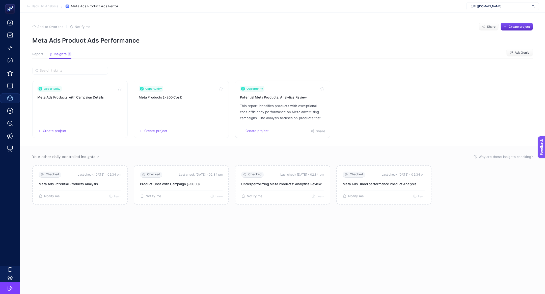
click at [301, 111] on p "This report identifies products with exceptional cost-efficiency performance on…" at bounding box center [282, 112] width 85 height 18
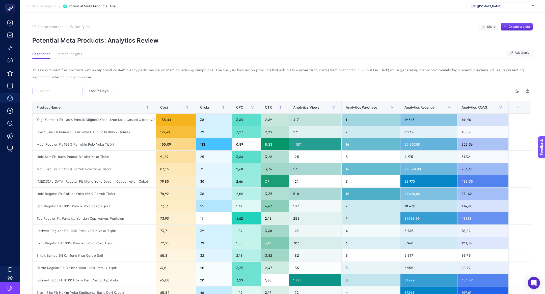
click at [55, 93] on label at bounding box center [57, 91] width 50 height 8
click at [55, 93] on input "Search" at bounding box center [60, 91] width 40 height 4
click at [32, 7] on span "Back To Report" at bounding box center [44, 6] width 24 height 4
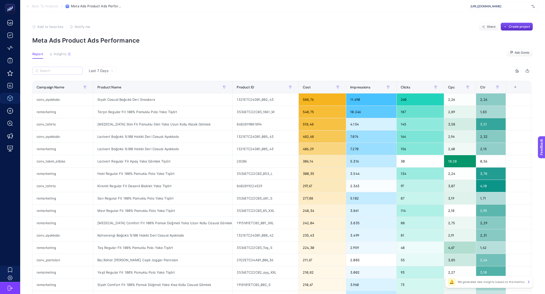
click at [70, 73] on label at bounding box center [57, 71] width 50 height 8
click at [70, 73] on input "Search" at bounding box center [60, 71] width 40 height 4
paste input "lacivert bağcıklı %100 hakiki deri casual ayakkabı"
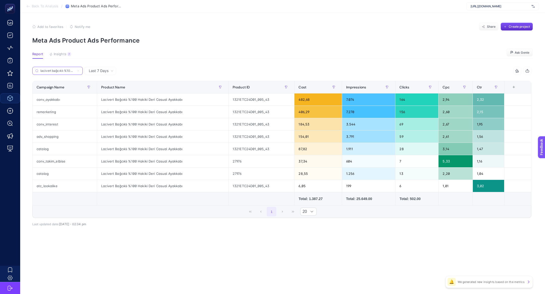
scroll to position [0, 37]
type input "lacivert bağcıklı %100 hakiki deri casual ayakkabı"
drag, startPoint x: 61, startPoint y: 108, endPoint x: 244, endPoint y: 117, distance: 183.3
click at [244, 155] on tr "remarketing Lacivert Bağcıklı %100 Hakiki Deri Casual Ayakkabı 1321ETC24D01_005…" at bounding box center [282, 161] width 499 height 12
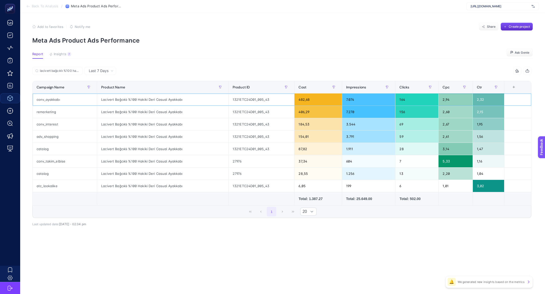
click at [47, 99] on div "conv_ayakkabı" at bounding box center [65, 100] width 64 height 12
click at [51, 108] on div "remarketing" at bounding box center [65, 112] width 64 height 12
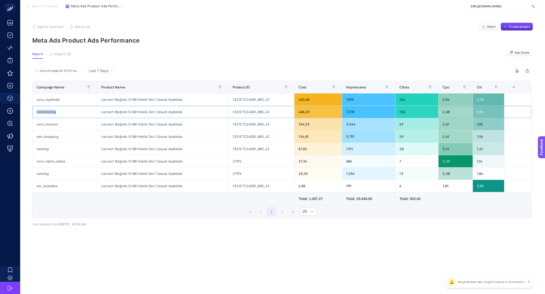
click at [51, 108] on div "remarketing" at bounding box center [65, 112] width 64 height 12
click at [75, 103] on div "conv_ayakkabı" at bounding box center [65, 100] width 64 height 12
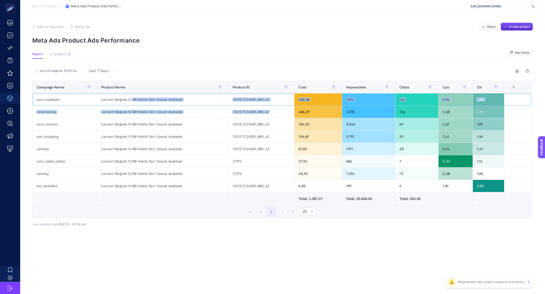
drag, startPoint x: 131, startPoint y: 101, endPoint x: 269, endPoint y: 110, distance: 137.7
click at [270, 110] on tbody "conv_ayakkabı Lacivert Bağcıklı %100 Hakiki Deri Casual Ayakkabı 1321ETC24D01_0…" at bounding box center [282, 143] width 499 height 99
click at [259, 103] on div "1321ETC24D01_005_43" at bounding box center [261, 100] width 66 height 12
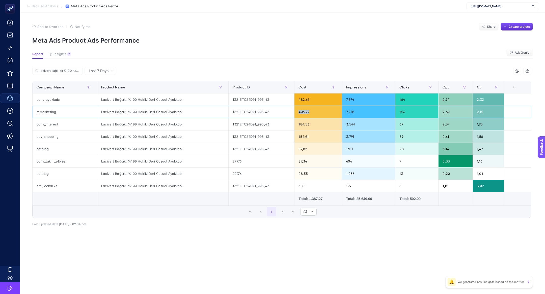
drag, startPoint x: 313, startPoint y: 112, endPoint x: 271, endPoint y: 112, distance: 41.9
click at [271, 155] on tr "remarketing Lacivert Bağcıklı %100 Hakiki Deri Casual Ayakkabı 1321ETC24D01_005…" at bounding box center [282, 161] width 499 height 12
click at [132, 103] on div "Lacivert Bağcıklı %100 Hakiki Deri Casual Ayakkabı" at bounding box center [162, 100] width 131 height 12
click at [132, 113] on div "Lacivert Bağcıklı %100 Hakiki Deri Casual Ayakkabı" at bounding box center [162, 112] width 131 height 12
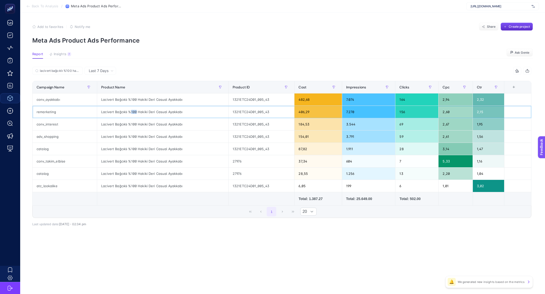
click at [132, 113] on div "Lacivert Bağcıklı %100 Hakiki Deri Casual Ayakkabı" at bounding box center [162, 112] width 131 height 12
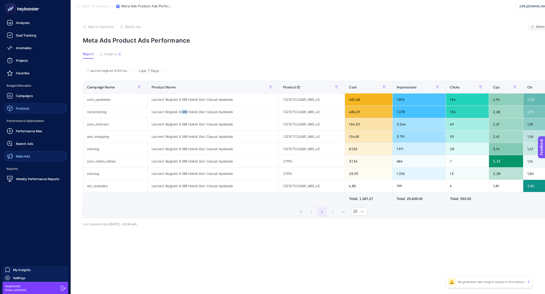
click at [35, 156] on link "Meta Ads" at bounding box center [35, 156] width 63 height 10
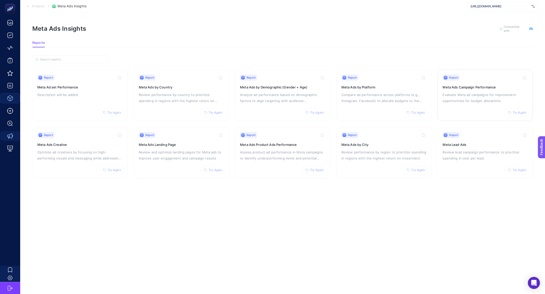
click at [474, 82] on div "Report Try Again Meta Ads Campaign Performance Evaluate Meta ad campaigns for i…" at bounding box center [484, 95] width 85 height 41
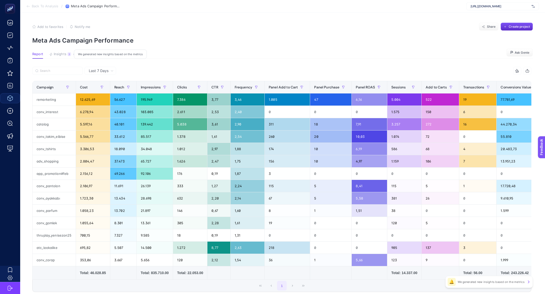
click at [60, 55] on span "Insights" at bounding box center [60, 54] width 13 height 4
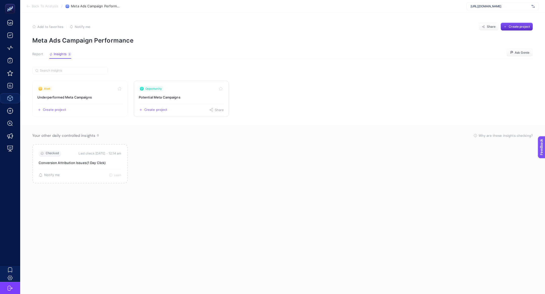
click at [190, 84] on link "Opportunity Potential Meta Campaigns Create project Share" at bounding box center [181, 99] width 95 height 36
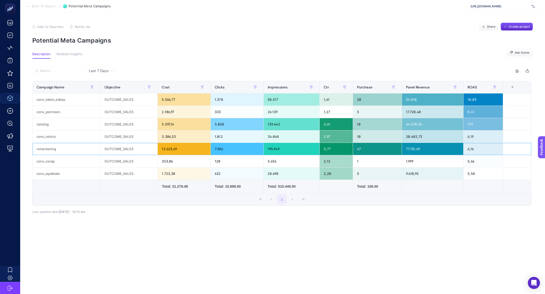
click at [46, 149] on div "remarketing" at bounding box center [67, 149] width 68 height 12
click at [41, 3] on section "Back To Report / Potential Meta Campaigns https://www.hatemoglu.com/" at bounding box center [282, 6] width 525 height 13
click at [43, 7] on span "Back To Report" at bounding box center [44, 6] width 24 height 4
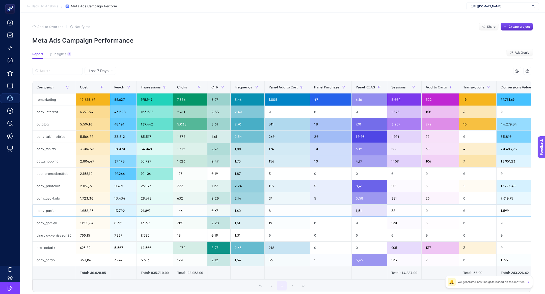
click at [55, 210] on div "conv_parfum" at bounding box center [54, 211] width 43 height 12
copy div "conv_parfum"
click at [51, 71] on input "Search" at bounding box center [60, 71] width 40 height 4
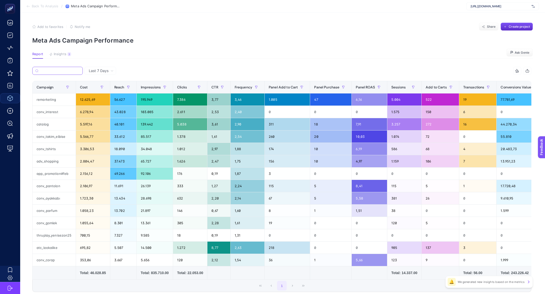
paste input "conv_parfum"
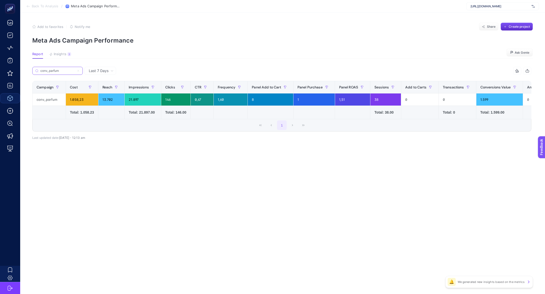
type input "conv_parfum"
click at [101, 68] on div "Last 7 Days" at bounding box center [100, 71] width 32 height 8
click at [107, 87] on li "Last 30 Days" at bounding box center [100, 90] width 28 height 9
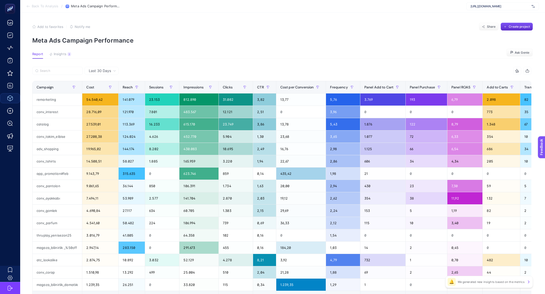
click at [56, 66] on article "Add to favorites false Notify me Share Create project Meta Ads Campaign Perform…" at bounding box center [282, 185] width 525 height 345
click at [63, 75] on div at bounding box center [156, 72] width 249 height 11
click at [60, 73] on label at bounding box center [57, 71] width 50 height 8
click at [0, 0] on input "conv_parfum" at bounding box center [0, 0] width 0 height 0
click at [59, 72] on input "Search" at bounding box center [60, 71] width 40 height 4
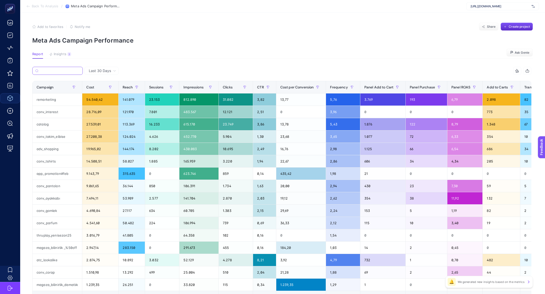
paste input "conv_parfum"
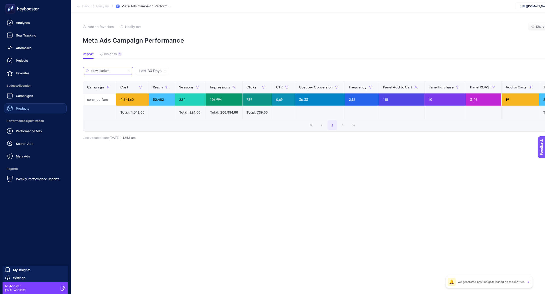
type input "conv_parfum"
click at [23, 157] on span "Meta Ads" at bounding box center [23, 156] width 14 height 4
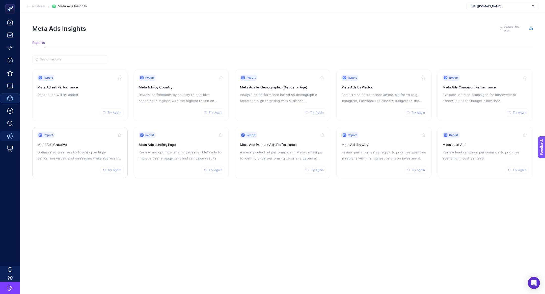
click at [85, 135] on div "Report Try Again" at bounding box center [79, 135] width 85 height 6
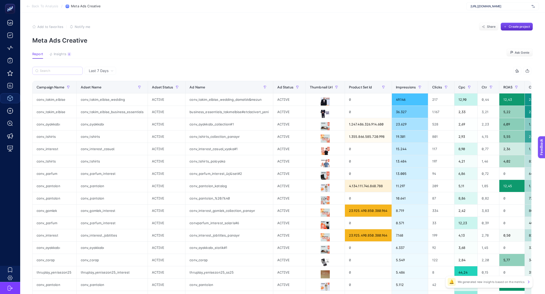
click at [50, 73] on label at bounding box center [57, 71] width 50 height 8
click at [50, 73] on input "Search" at bounding box center [60, 71] width 40 height 4
paste input "conv_parfum"
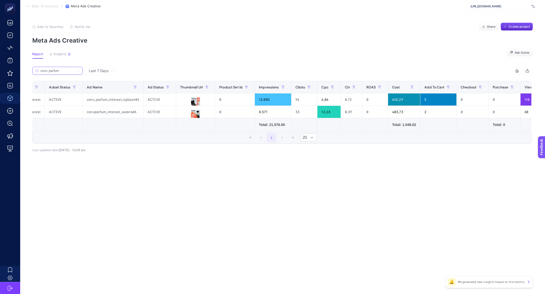
scroll to position [0, 74]
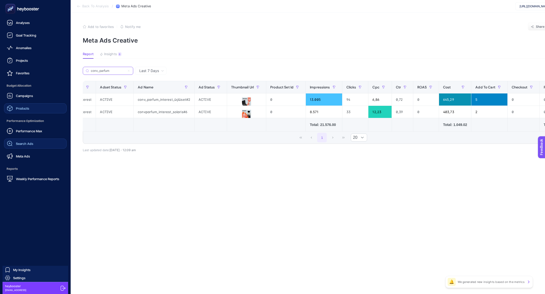
type input "conv_parfum"
click at [21, 140] on link "Search Ads" at bounding box center [35, 144] width 63 height 10
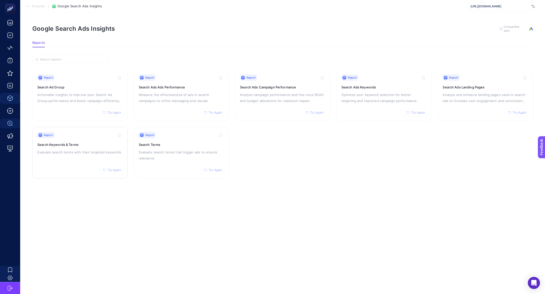
click at [82, 144] on h3 "Search Keywords & Terms" at bounding box center [79, 144] width 85 height 5
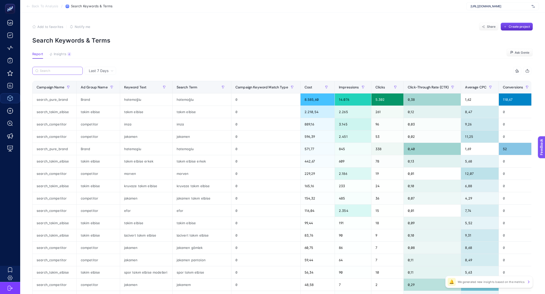
click at [55, 72] on input "Search" at bounding box center [60, 71] width 40 height 4
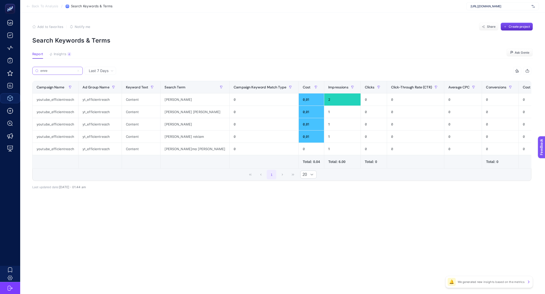
type input "emre"
click at [79, 71] on icon at bounding box center [78, 71] width 2 height 2
click at [75, 71] on input "emre" at bounding box center [57, 71] width 34 height 4
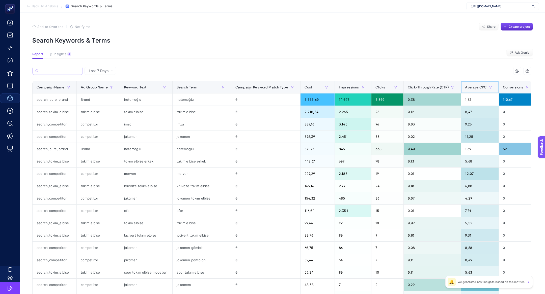
click at [476, 89] on span "Average CPC" at bounding box center [475, 87] width 21 height 4
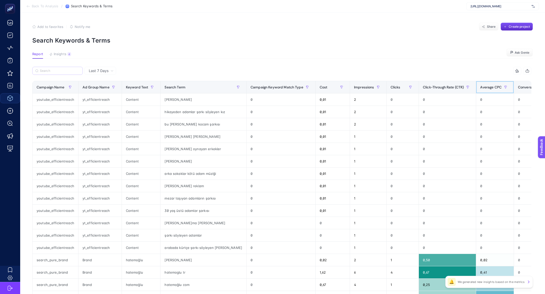
click at [480, 89] on span "Average CPC" at bounding box center [490, 87] width 21 height 4
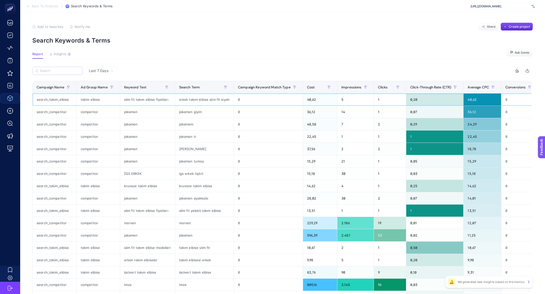
click at [193, 100] on div "erkek takım elbise slim fit siyah" at bounding box center [204, 100] width 59 height 12
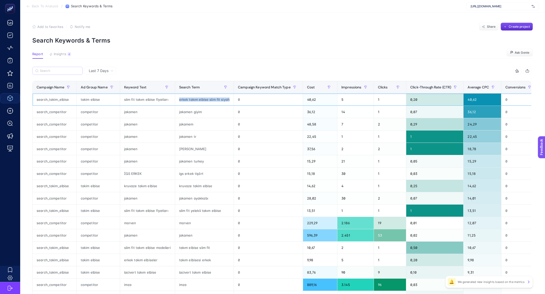
click at [193, 100] on div "erkek takım elbise slim fit siyah" at bounding box center [204, 100] width 59 height 12
click at [99, 76] on div at bounding box center [156, 72] width 249 height 11
click at [99, 75] on div "Last 7 Days" at bounding box center [100, 71] width 32 height 8
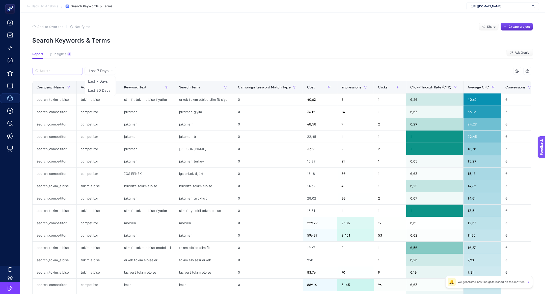
click at [99, 70] on span "Last 7 Days" at bounding box center [99, 70] width 20 height 5
click at [211, 101] on div "erkek takım elbise slim fit siyah" at bounding box center [204, 100] width 59 height 12
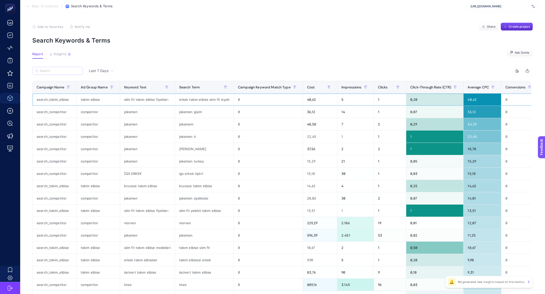
click at [211, 101] on div "erkek takım elbise slim fit siyah" at bounding box center [204, 100] width 59 height 12
click at [206, 100] on div "erkek takım elbise slim fit siyah" at bounding box center [204, 100] width 59 height 12
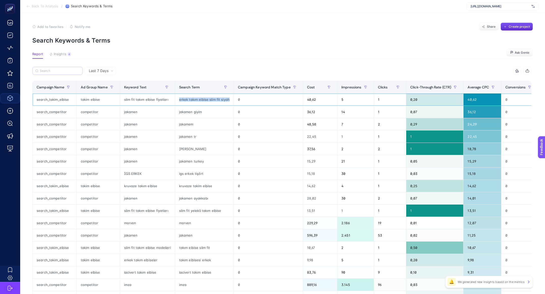
copy tr "erkek takım elbise slim fit siyah"
click at [95, 72] on span "Last 7 Days" at bounding box center [99, 70] width 20 height 5
click at [107, 95] on ul "Last 7 Days Last 30 Days" at bounding box center [100, 86] width 31 height 21
click at [106, 65] on article "Add to favorites false Notify me Share Create project Search Keywords & Terms R…" at bounding box center [282, 210] width 525 height 394
click at [106, 69] on span "Last 7 Days" at bounding box center [99, 70] width 20 height 5
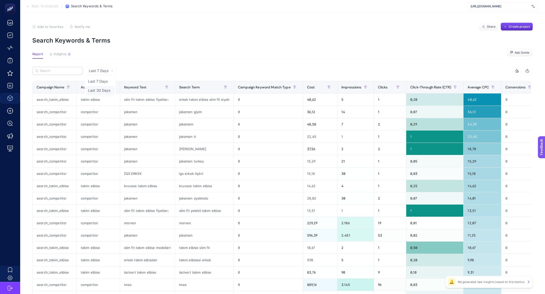
click at [110, 90] on li "Last 30 Days" at bounding box center [100, 90] width 28 height 9
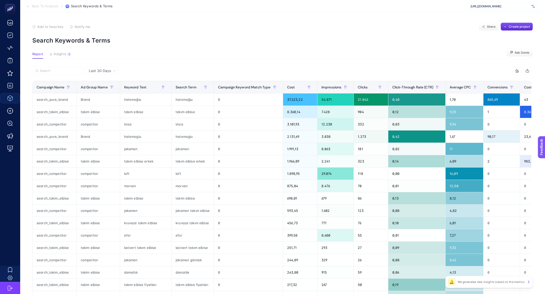
click at [465, 80] on div "10 items selected Campaign Name Ad Group Name Keyword Text Search Term Campaign…" at bounding box center [281, 217] width 499 height 300
click at [464, 87] on span "Average CPC" at bounding box center [459, 87] width 21 height 4
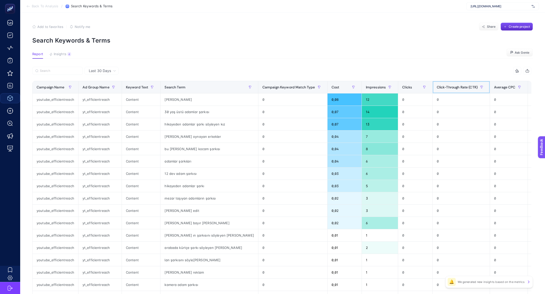
click at [487, 87] on span at bounding box center [488, 87] width 2 height 12
click at [489, 85] on th "Average CPC" at bounding box center [508, 87] width 38 height 12
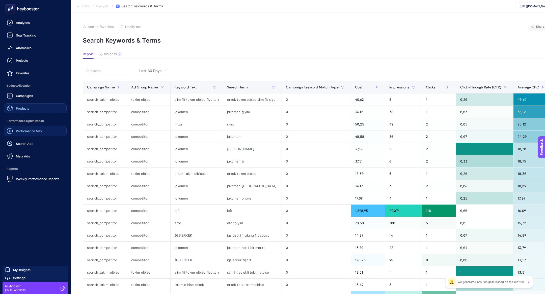
click at [39, 129] on span "Performance Max" at bounding box center [29, 131] width 26 height 4
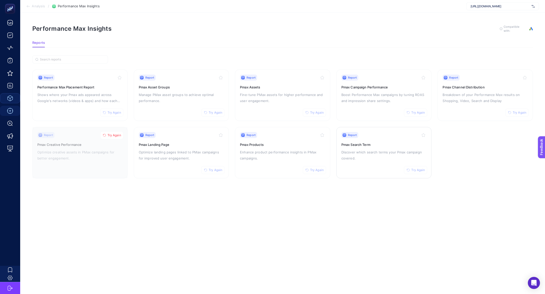
click at [361, 163] on div "Report Try Again Pmax Search Term Discover which search terms your Pmax campaig…" at bounding box center [383, 152] width 85 height 41
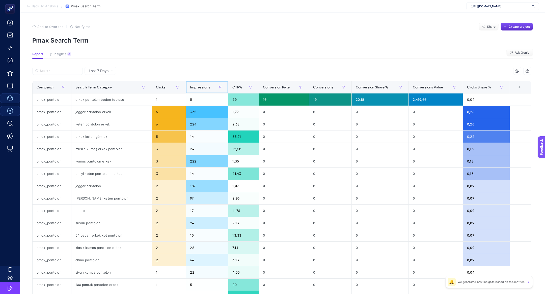
click at [193, 87] on span "Impressions" at bounding box center [200, 87] width 20 height 4
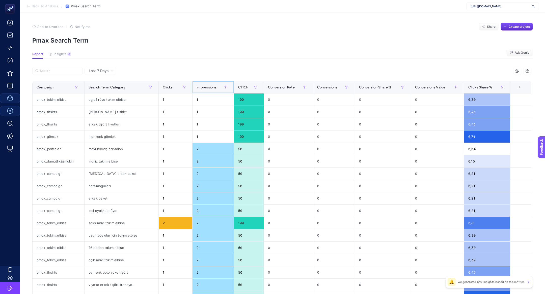
click at [193, 87] on th "Impressions" at bounding box center [213, 87] width 42 height 12
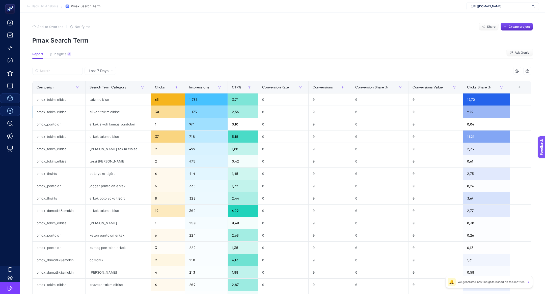
click at [95, 109] on div "süvari takım elbise" at bounding box center [117, 112] width 65 height 12
drag, startPoint x: 97, startPoint y: 162, endPoint x: 112, endPoint y: 163, distance: 14.9
click at [112, 163] on div "terzi adem altun" at bounding box center [117, 161] width 65 height 12
drag, startPoint x: 96, startPoint y: 222, endPoint x: 111, endPoint y: 222, distance: 14.9
click at [111, 222] on div "terzi ayhan" at bounding box center [117, 223] width 65 height 12
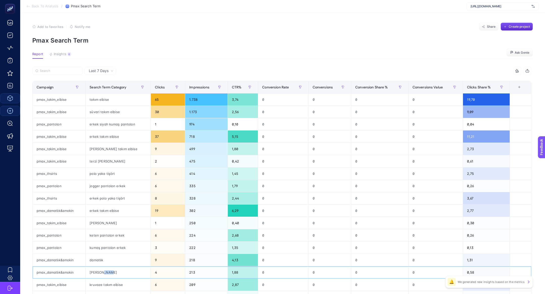
drag, startPoint x: 100, startPoint y: 272, endPoint x: 113, endPoint y: 272, distance: 12.6
click at [113, 272] on div "terzi ayhan" at bounding box center [117, 273] width 65 height 12
drag, startPoint x: 497, startPoint y: 109, endPoint x: 465, endPoint y: 115, distance: 32.1
click at [466, 115] on div "9,09" at bounding box center [486, 112] width 47 height 12
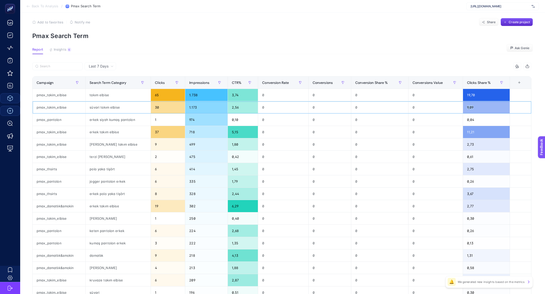
scroll to position [5, 0]
click at [471, 93] on div "19,70" at bounding box center [486, 95] width 47 height 12
click at [98, 108] on div "süvari takım elbise" at bounding box center [117, 107] width 65 height 12
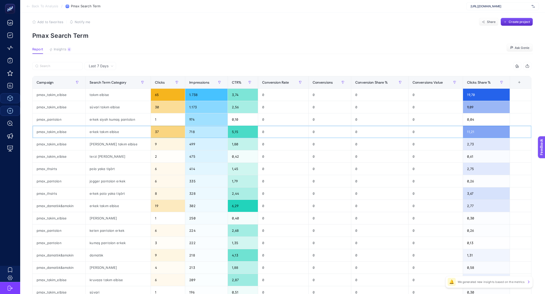
click at [105, 137] on div "erkek takım elbise" at bounding box center [117, 132] width 65 height 12
click at [107, 144] on div "pierre cardin takım elbise" at bounding box center [117, 144] width 65 height 12
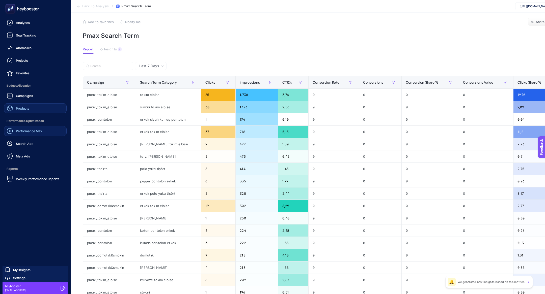
click at [53, 128] on link "Performance Max" at bounding box center [35, 131] width 63 height 10
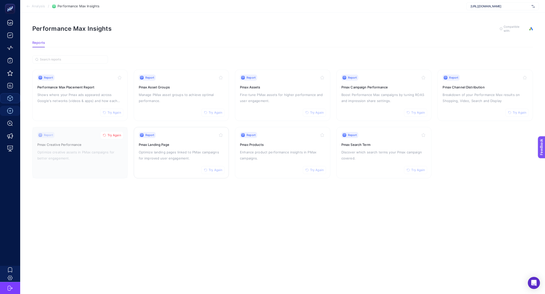
click at [180, 146] on h3 "Pmax Landing Page" at bounding box center [181, 144] width 85 height 5
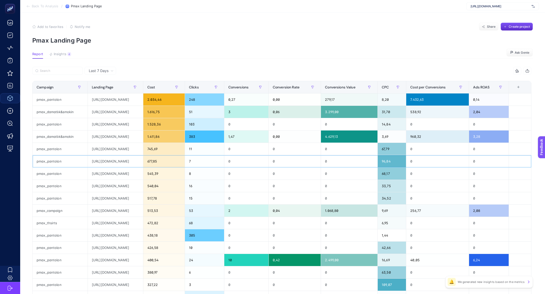
click at [43, 163] on div "pmax_pantolon" at bounding box center [60, 161] width 55 height 12
click at [42, 162] on div "pmax_pantolon" at bounding box center [60, 161] width 55 height 12
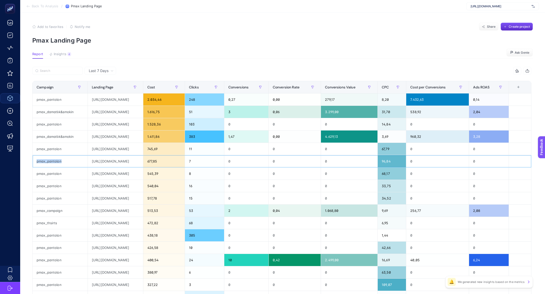
click at [42, 162] on div "pmax_pantolon" at bounding box center [60, 161] width 55 height 12
copy tr "pmax_pantolon"
click at [44, 71] on input "Search" at bounding box center [60, 71] width 40 height 4
paste input "pmax_pantolon"
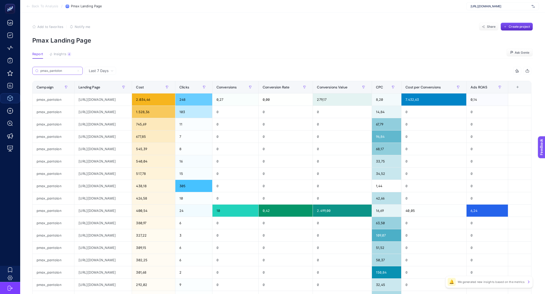
scroll to position [0, 0]
type input "pmax_pantolon"
click at [132, 124] on div "https://www.hatemoglu.com/siyah-rahat-kesim-yandan-cepli-jogger-pantolon-27964-…" at bounding box center [102, 124] width 57 height 12
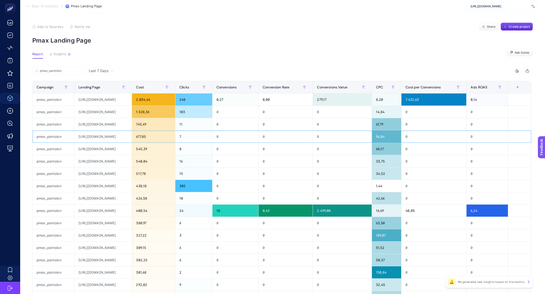
click at [124, 138] on div "https://www.hatemoglu.com/lacivert-rahat-kesim-cizgili-yandan-cepli-jogger-pant…" at bounding box center [102, 137] width 57 height 12
click at [57, 70] on input "pmax_pantolon" at bounding box center [60, 71] width 40 height 4
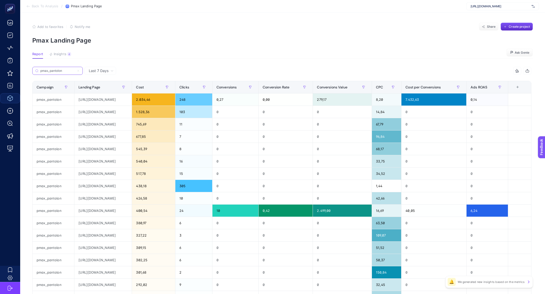
click at [57, 70] on input "pmax_pantolon" at bounding box center [57, 71] width 34 height 4
click at [101, 72] on span "Last 7 Days" at bounding box center [99, 70] width 20 height 5
click at [108, 91] on li "Last 30 Days" at bounding box center [100, 90] width 28 height 9
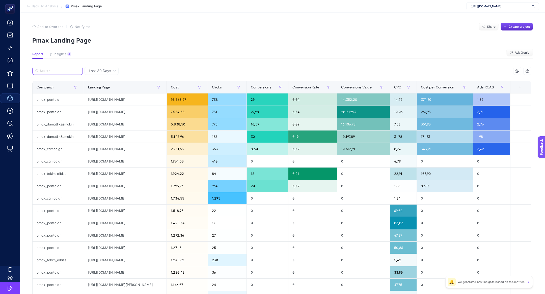
click at [63, 72] on input "Search" at bounding box center [60, 71] width 40 height 4
paste input "pmax_pantolon"
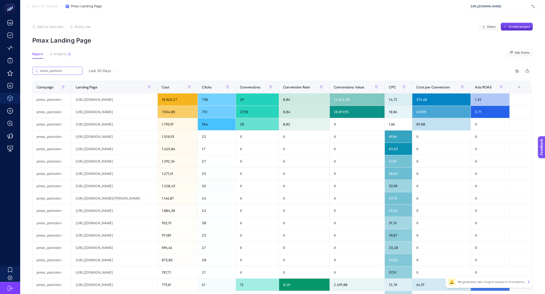
type input "pmax_pantolon"
click at [112, 135] on div "https://www.hatemoglu.com/siyah-rahat-kesim-yandan-cepli-jogger-pantolon-27964-…" at bounding box center [114, 137] width 85 height 12
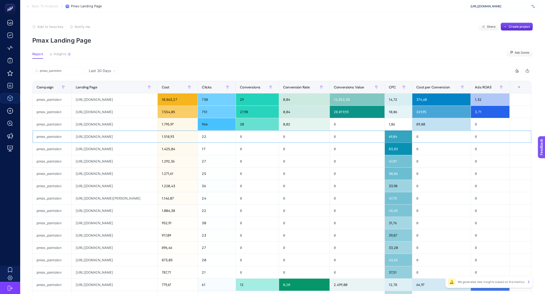
click at [112, 135] on div "https://www.hatemoglu.com/siyah-rahat-kesim-yandan-cepli-jogger-pantolon-27964-…" at bounding box center [114, 137] width 85 height 12
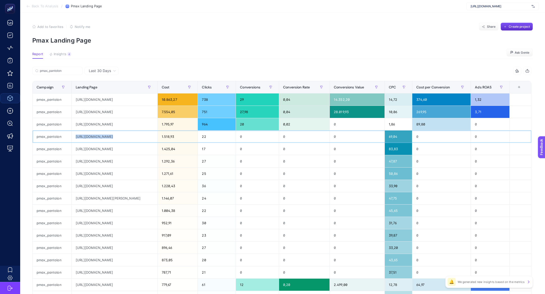
click at [112, 135] on div "https://www.hatemoglu.com/siyah-rahat-kesim-yandan-cepli-jogger-pantolon-27964-…" at bounding box center [114, 137] width 85 height 12
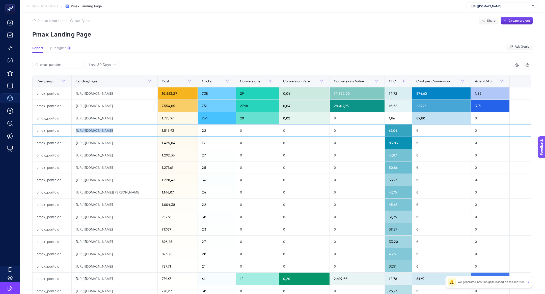
scroll to position [0, 0]
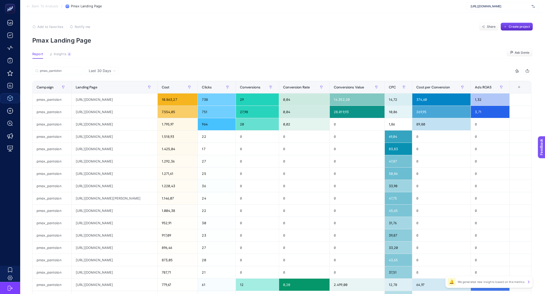
click at [269, 47] on article "Add to favorites false Notify me Share Create project Pmax Landing Page Report …" at bounding box center [282, 210] width 525 height 394
click at [509, 31] on section "Add to favorites false Notify me Share Create project Pmax Landing Page" at bounding box center [282, 33] width 500 height 21
click at [523, 26] on span "Create project" at bounding box center [518, 27] width 21 height 4
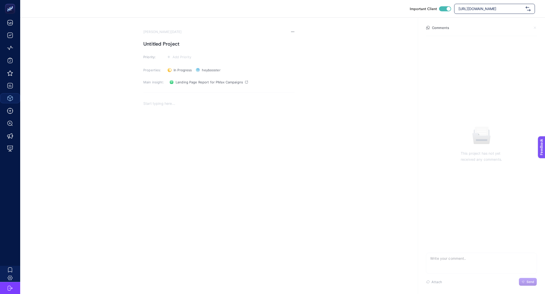
click at [164, 46] on h1 "Untitled Project" at bounding box center [218, 44] width 151 height 8
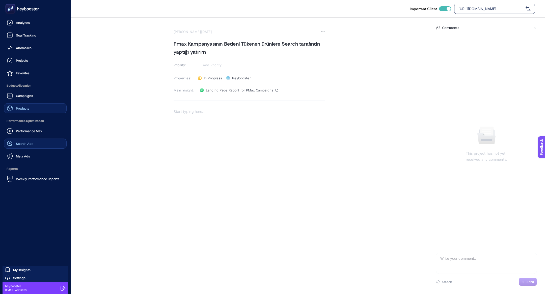
click at [34, 145] on link "Search Ads" at bounding box center [35, 144] width 63 height 10
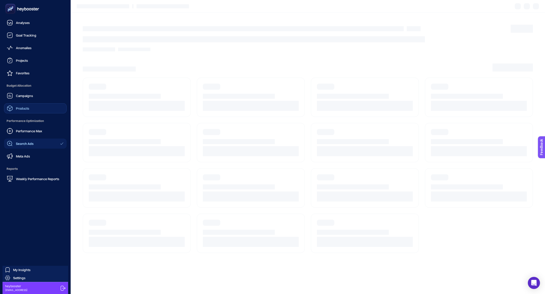
click at [34, 133] on span "Performance Max" at bounding box center [29, 131] width 26 height 4
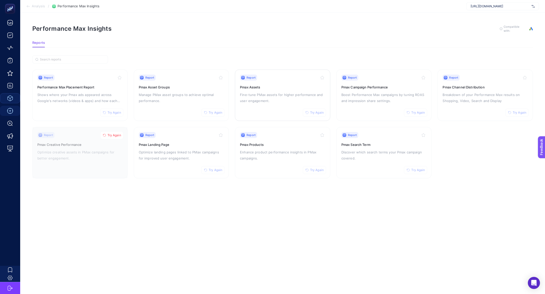
click at [263, 91] on div "Report Try Again Pmax Assets Fine-tune PMax assets for higher performance and u…" at bounding box center [282, 95] width 85 height 41
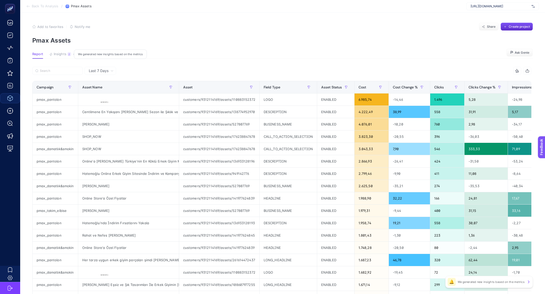
click at [68, 54] on div "2" at bounding box center [69, 54] width 4 height 4
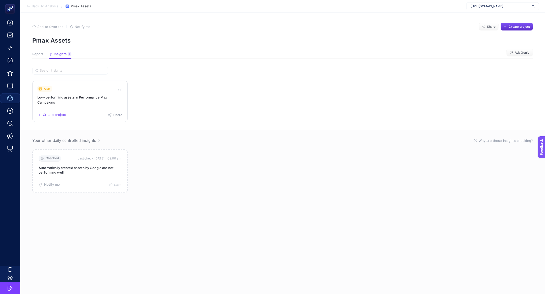
click at [79, 96] on h3 "Low-performing assets in Performance Max Campaigns" at bounding box center [79, 100] width 85 height 10
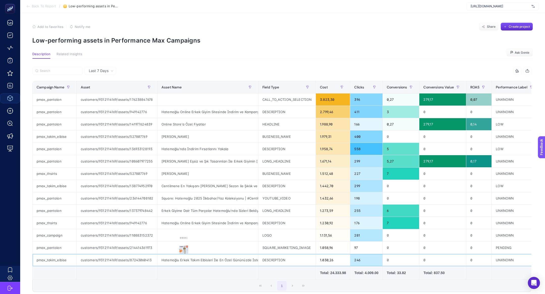
click at [185, 254] on div "Hatemoğlu Erkek Takım Elbisleri İle En Özel Gününüzde İstediğiniz Şıklığa Ulaşın" at bounding box center [207, 260] width 101 height 12
click at [185, 251] on icon at bounding box center [184, 250] width 6 height 6
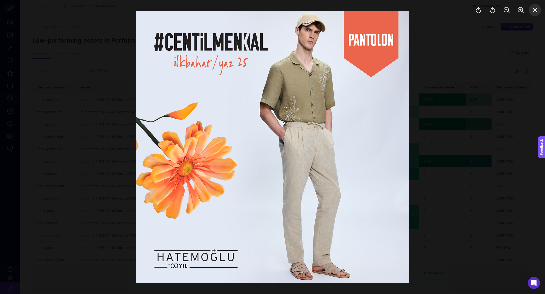
click at [535, 11] on icon "Close" at bounding box center [534, 10] width 5 height 5
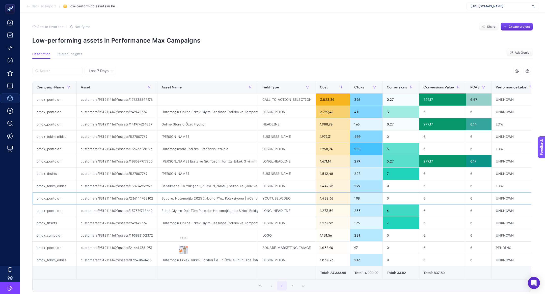
click at [197, 197] on div "Square: Hatemoğlu 2025 İlkbahar/Yaz Koleksiyonu | #CentilmenKal" at bounding box center [207, 198] width 101 height 12
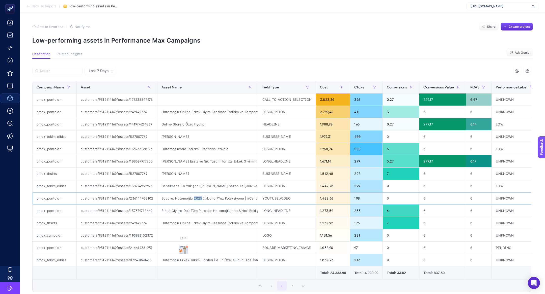
click at [197, 197] on div "Square: Hatemoğlu 2025 İlkbahar/Yaz Koleksiyonu | #CentilmenKal" at bounding box center [207, 198] width 101 height 12
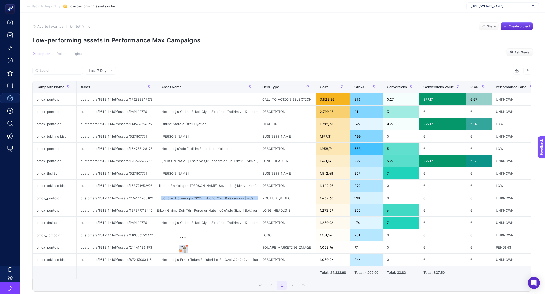
scroll to position [0, 0]
click at [178, 218] on div "Hatemoğlu Online Erkek Giyim Sitesinde İndirim ve Kampanya Fırsatlarını Keşfedi…" at bounding box center [207, 223] width 101 height 12
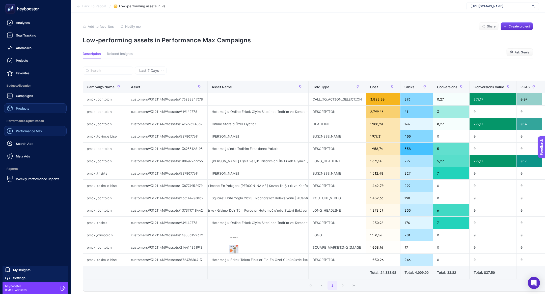
click at [27, 134] on link "Performance Max" at bounding box center [35, 131] width 63 height 10
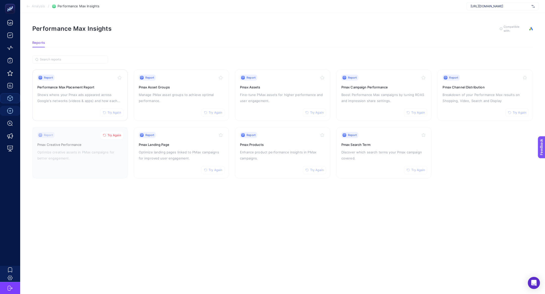
click at [60, 93] on p "Shows where your Pmax ads appeared across Google's networks (videos & apps) and…" at bounding box center [79, 98] width 85 height 12
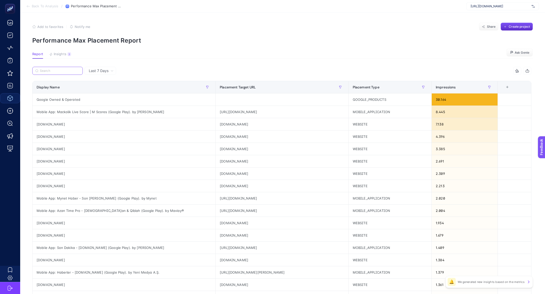
click at [47, 71] on input "Search" at bounding box center [60, 71] width 40 height 4
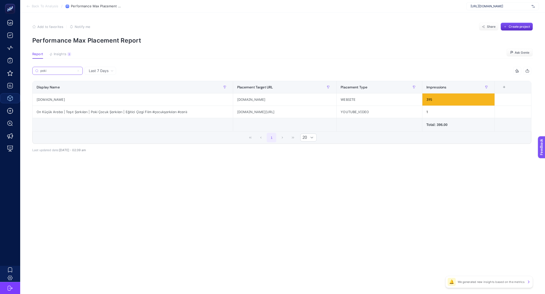
type input "poki"
click at [55, 97] on div "poki.com" at bounding box center [133, 100] width 200 height 12
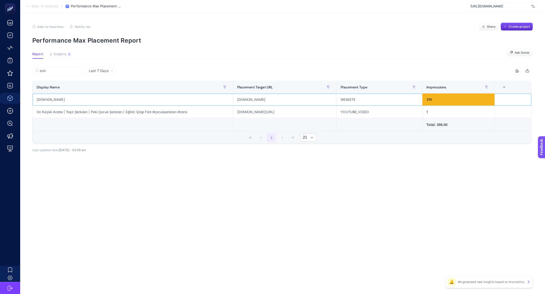
click at [55, 97] on div "poki.com" at bounding box center [133, 100] width 200 height 12
click at [67, 72] on input "poki" at bounding box center [60, 71] width 40 height 4
click at [67, 72] on input "poki" at bounding box center [57, 71] width 34 height 4
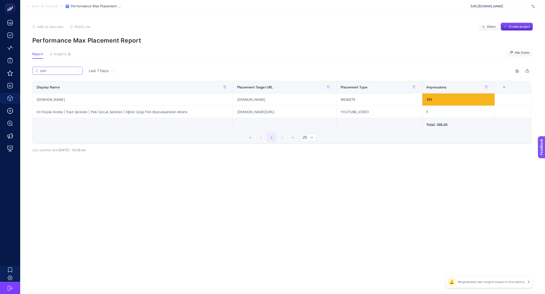
click at [67, 72] on input "poki" at bounding box center [57, 71] width 34 height 4
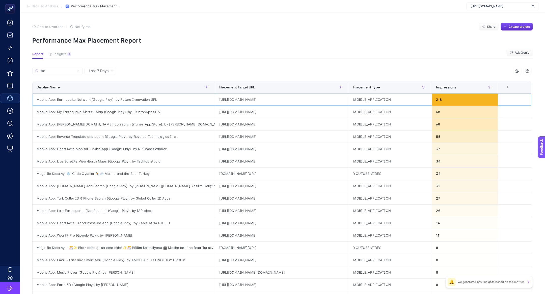
click at [66, 102] on div "Mobile App: Earthquake Network (Google Play). by Futura Innovation SRL" at bounding box center [124, 100] width 182 height 12
click at [166, 114] on div "Mobile App: My Earthquake Alerts - Map (Google Play). by JRustonApps B.V." at bounding box center [124, 112] width 182 height 12
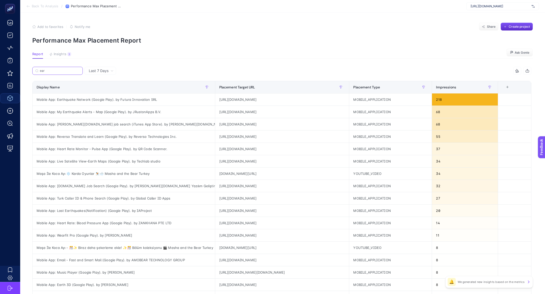
click at [70, 70] on input "ear" at bounding box center [60, 71] width 40 height 4
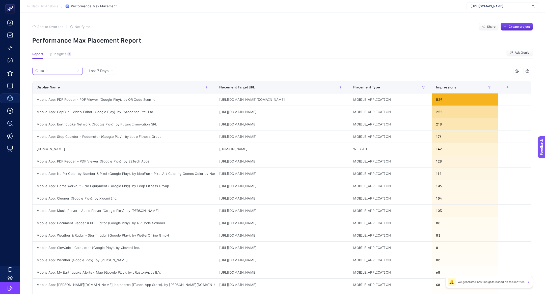
type input "e"
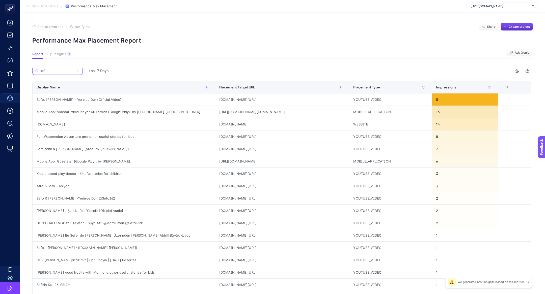
type input "sef"
click at [69, 100] on div "Sefo. Demet Akalın - Yerinde Dur (Official Video)" at bounding box center [124, 100] width 182 height 12
click at [68, 69] on input "sef" at bounding box center [60, 71] width 40 height 4
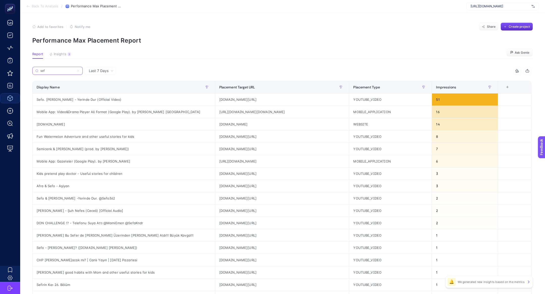
click at [68, 69] on input "sef" at bounding box center [57, 71] width 34 height 4
click at [79, 70] on icon at bounding box center [78, 71] width 2 height 2
click at [75, 70] on input "sef" at bounding box center [57, 71] width 34 height 4
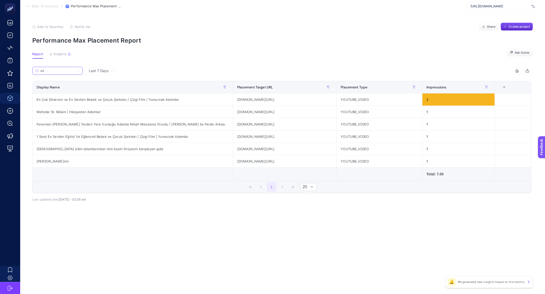
type input "a"
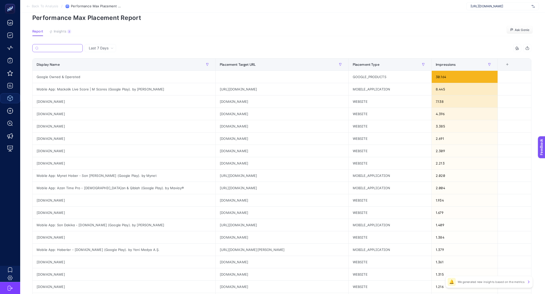
scroll to position [20, 0]
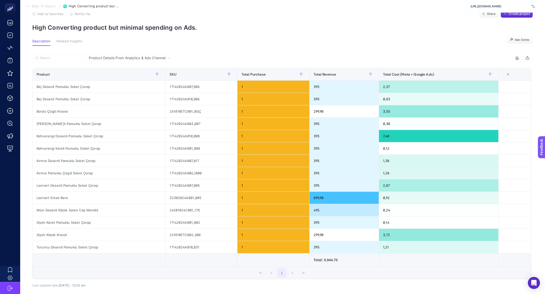
scroll to position [14, 0]
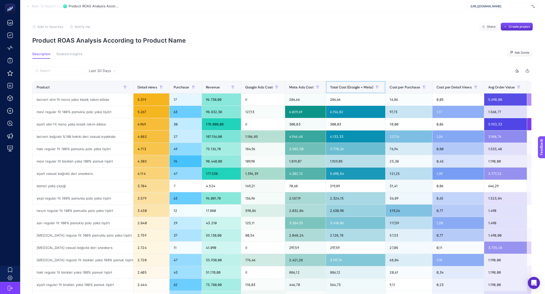
click at [345, 90] on div "Total Cost (Google + Meta)" at bounding box center [355, 87] width 51 height 8
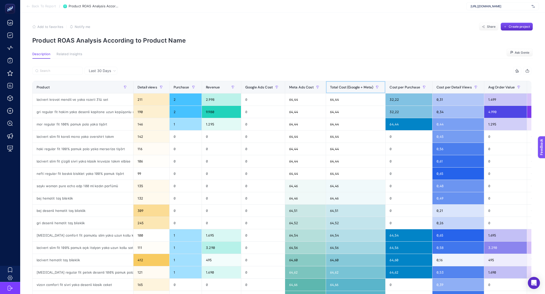
click at [345, 90] on div "Total Cost (Google + Meta)" at bounding box center [355, 87] width 51 height 8
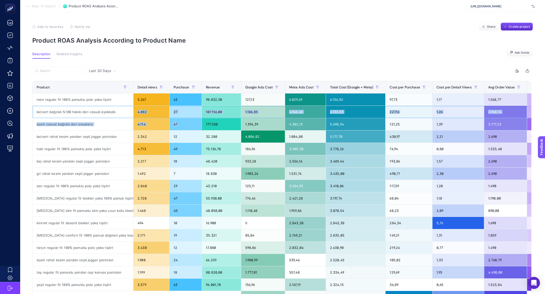
drag, startPoint x: 68, startPoint y: 117, endPoint x: 181, endPoint y: 127, distance: 113.7
click at [181, 128] on tbody "mavi regular fit 100% pamuklu polo yaka tişört 5.267 63 98.832,30 127,13 6.029,…" at bounding box center [302, 217] width 538 height 247
click at [67, 113] on div "lacivert bağcıklı %100 hakiki deri casual ayakkabı" at bounding box center [83, 112] width 101 height 12
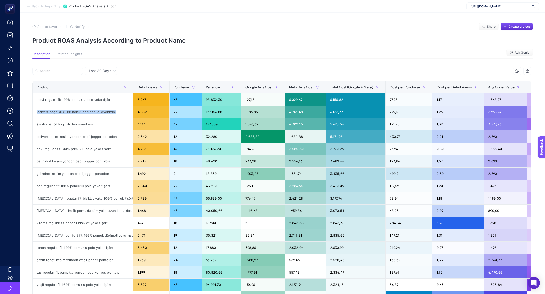
click at [67, 113] on div "lacivert bağcıklı %100 hakiki deri casual ayakkabı" at bounding box center [83, 112] width 101 height 12
click at [45, 124] on div "siyah casual bağcıklı deri sneakers" at bounding box center [83, 124] width 101 height 12
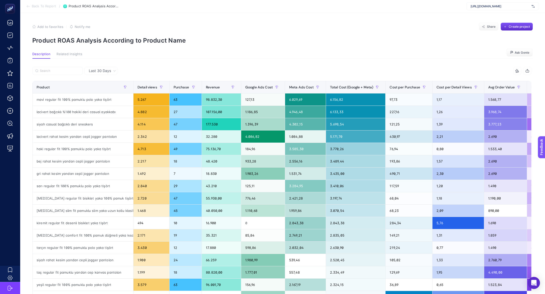
click at [102, 68] on div "Last 30 Days" at bounding box center [100, 71] width 33 height 8
click at [101, 75] on div "Last 30 Days" at bounding box center [100, 71] width 33 height 8
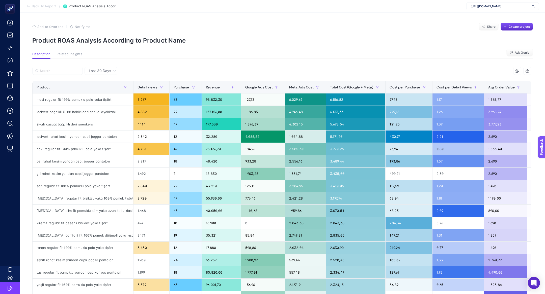
click at [107, 71] on span "Last 30 Days" at bounding box center [100, 70] width 22 height 5
click at [102, 70] on span "Last 30 Days" at bounding box center [100, 70] width 22 height 5
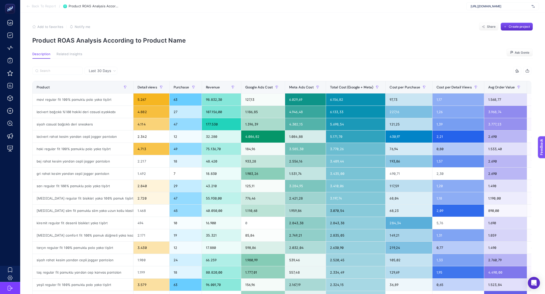
click at [102, 70] on span "Last 30 Days" at bounding box center [100, 70] width 22 height 5
click at [68, 71] on input "Search" at bounding box center [60, 71] width 40 height 4
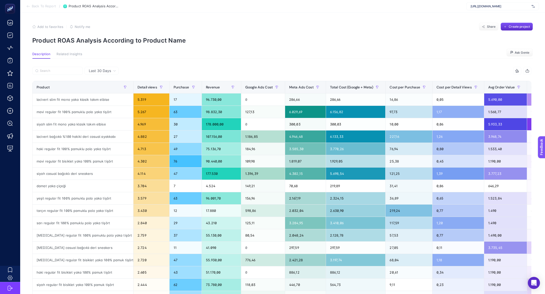
click at [107, 71] on span "Last 30 Days" at bounding box center [100, 70] width 22 height 5
click at [354, 84] on div "Total Cost (Google + Meta)" at bounding box center [355, 87] width 51 height 8
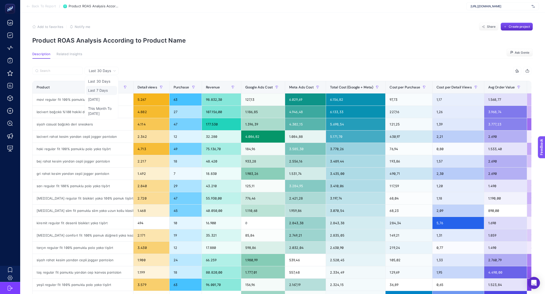
click at [107, 95] on li "Last 7 Days" at bounding box center [101, 99] width 31 height 9
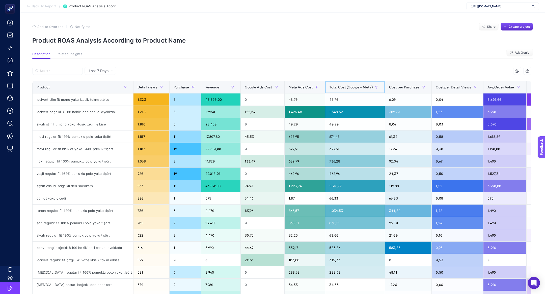
click at [342, 86] on span "Total Cost (Google + Meta)" at bounding box center [350, 87] width 43 height 4
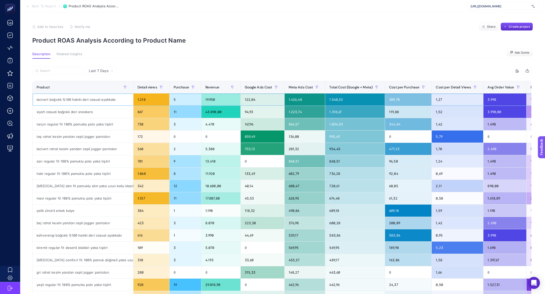
click at [64, 101] on div "lacivert bağcıklı %100 hakiki deri casual ayakkabı" at bounding box center [83, 100] width 101 height 12
copy tr "lacivert bağcıklı %100 hakiki deri casual ayakkabı"
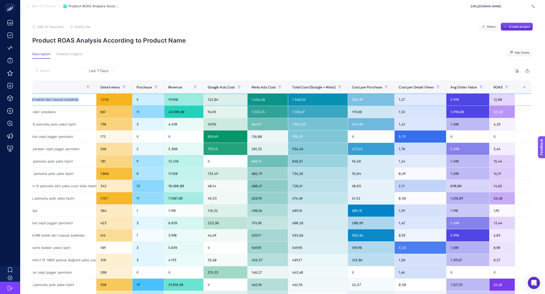
scroll to position [0, 38]
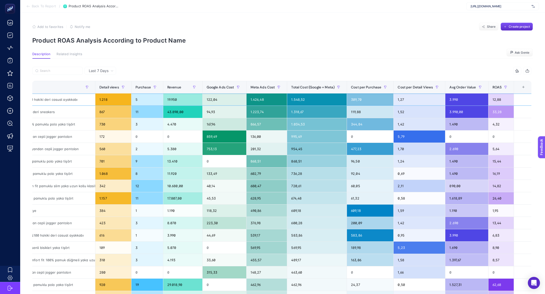
click at [300, 100] on div "1.548,52" at bounding box center [317, 100] width 60 height 12
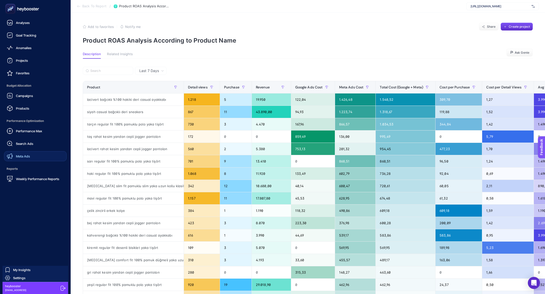
click at [32, 158] on link "Meta Ads" at bounding box center [35, 156] width 63 height 10
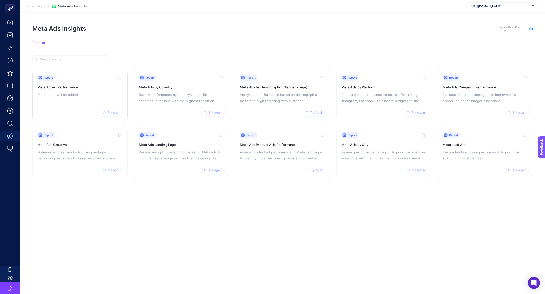
click at [85, 94] on p "Description will be added" at bounding box center [79, 95] width 85 height 6
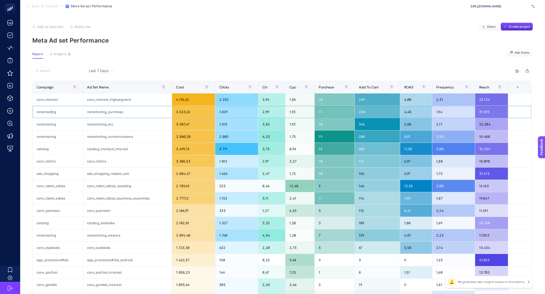
click at [51, 112] on div "remarketing" at bounding box center [58, 112] width 50 height 12
click at [62, 68] on label at bounding box center [57, 71] width 50 height 8
click at [62, 69] on input "Search" at bounding box center [60, 71] width 40 height 4
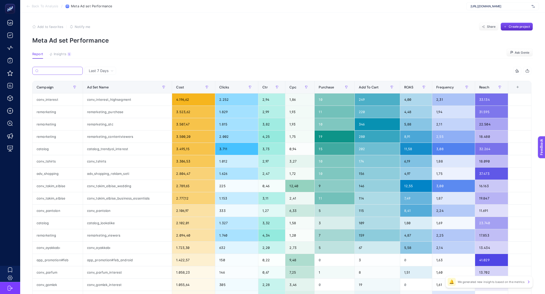
paste input "remarketing"
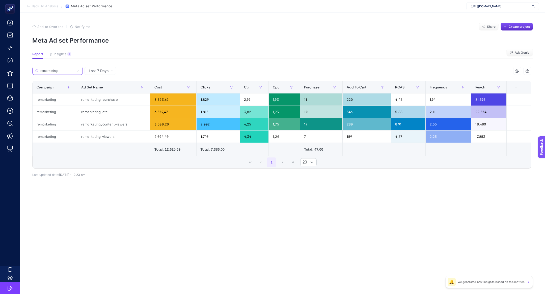
type input "remarketing"
drag, startPoint x: 87, startPoint y: 100, endPoint x: 189, endPoint y: 88, distance: 102.8
click at [189, 88] on table "Campaign Ad Set Name Cost Clicks Ctr Cpc Purchase Add To Cart ROAS Frequency Re…" at bounding box center [281, 118] width 499 height 75
drag, startPoint x: 485, startPoint y: 101, endPoint x: 467, endPoint y: 106, distance: 18.7
click at [467, 106] on tbody "remarketing remarketing_purchase 3.523,62 1.829 2,99 1,93 11 220 4,48 1,94 31.5…" at bounding box center [282, 118] width 499 height 49
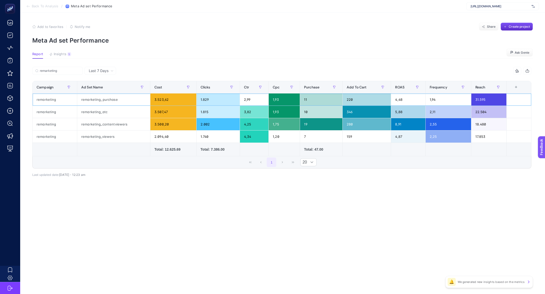
click at [462, 102] on div "1,94" at bounding box center [447, 100] width 45 height 12
click at [105, 100] on div "remarketing_purchase" at bounding box center [113, 100] width 73 height 12
drag, startPoint x: 100, startPoint y: 112, endPoint x: 106, endPoint y: 112, distance: 6.1
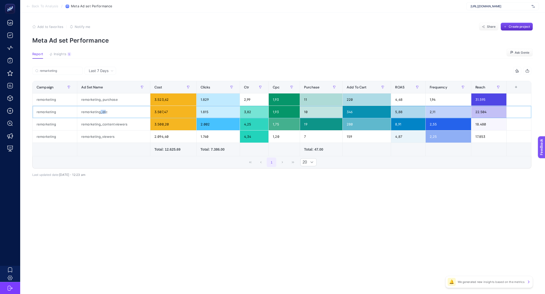
click at [106, 112] on div "remarketing_atc" at bounding box center [113, 112] width 73 height 12
click at [105, 113] on div "remarketing_atc" at bounding box center [113, 112] width 73 height 12
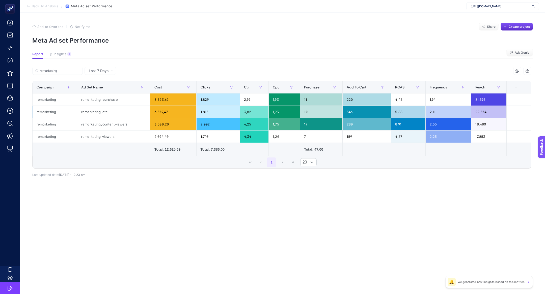
click at [105, 113] on div "remarketing_atc" at bounding box center [113, 112] width 73 height 12
click at [104, 113] on div "remarketing_atc" at bounding box center [113, 112] width 73 height 12
click at [104, 101] on div "remarketing_purchase" at bounding box center [113, 100] width 73 height 12
click at [115, 96] on div "remarketing_purchase" at bounding box center [113, 100] width 73 height 12
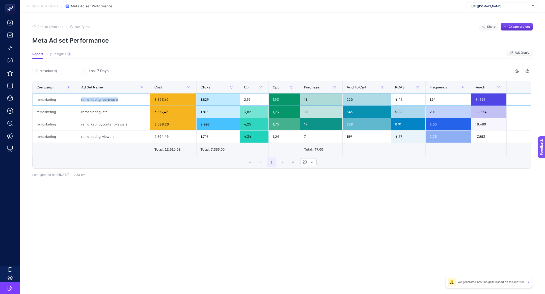
click at [115, 96] on div "remarketing_purchase" at bounding box center [113, 100] width 73 height 12
